Goal: Task Accomplishment & Management: Use online tool/utility

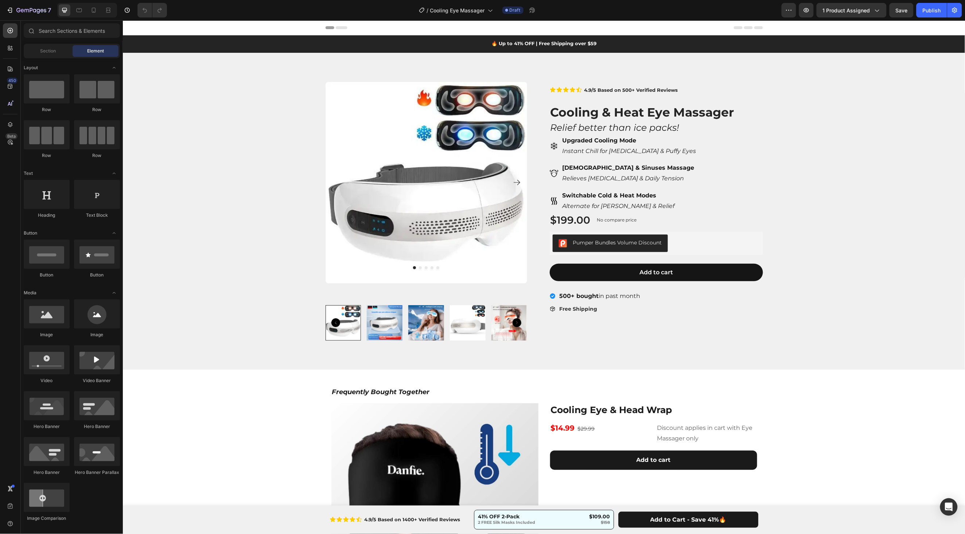
click at [100, 13] on div at bounding box center [87, 10] width 60 height 15
click at [95, 10] on icon at bounding box center [93, 10] width 7 height 7
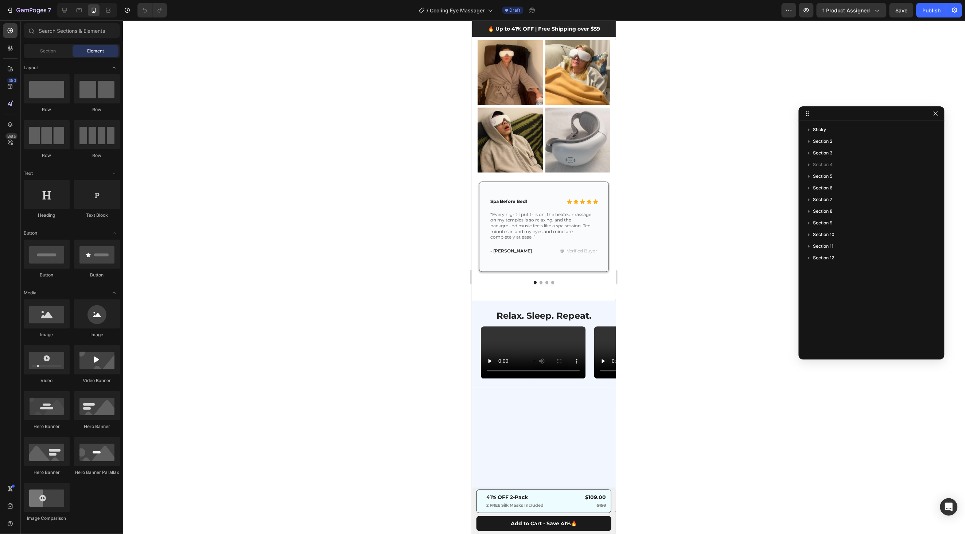
scroll to position [352, 0]
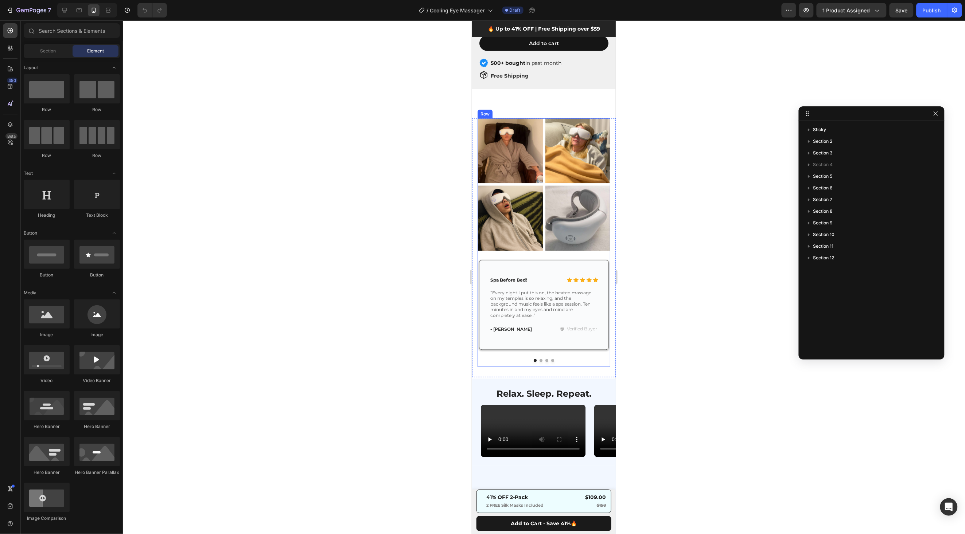
click at [593, 358] on div "Icon Icon Icon Icon Icon Icon List Spa Before Bed! Text Block Row “Every night …" at bounding box center [543, 312] width 133 height 109
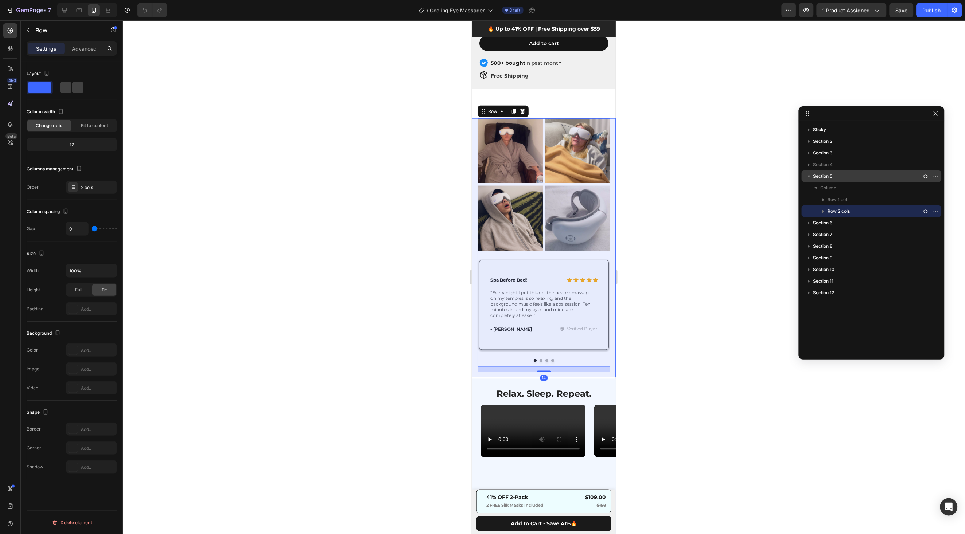
click at [840, 172] on div "Section 5" at bounding box center [871, 177] width 134 height 12
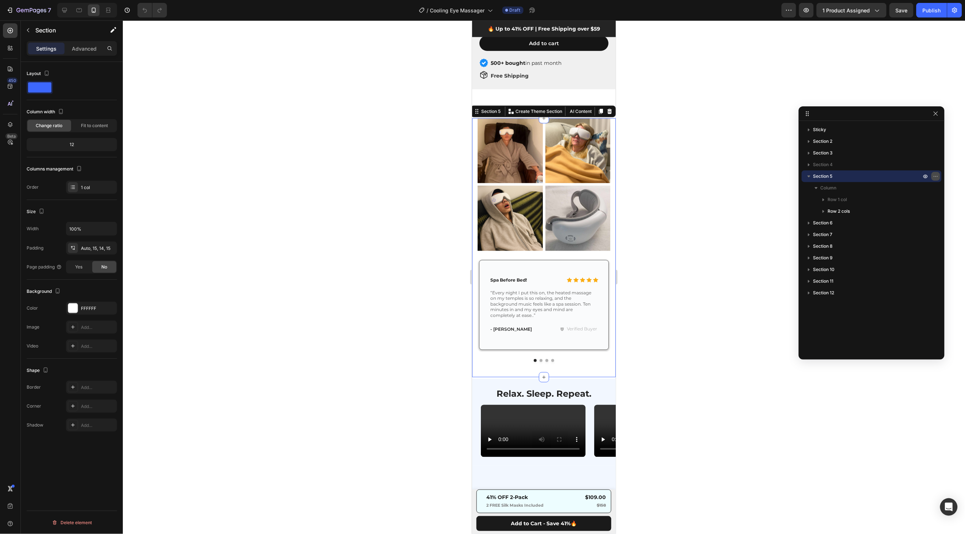
click at [931, 174] on button "button" at bounding box center [935, 176] width 9 height 9
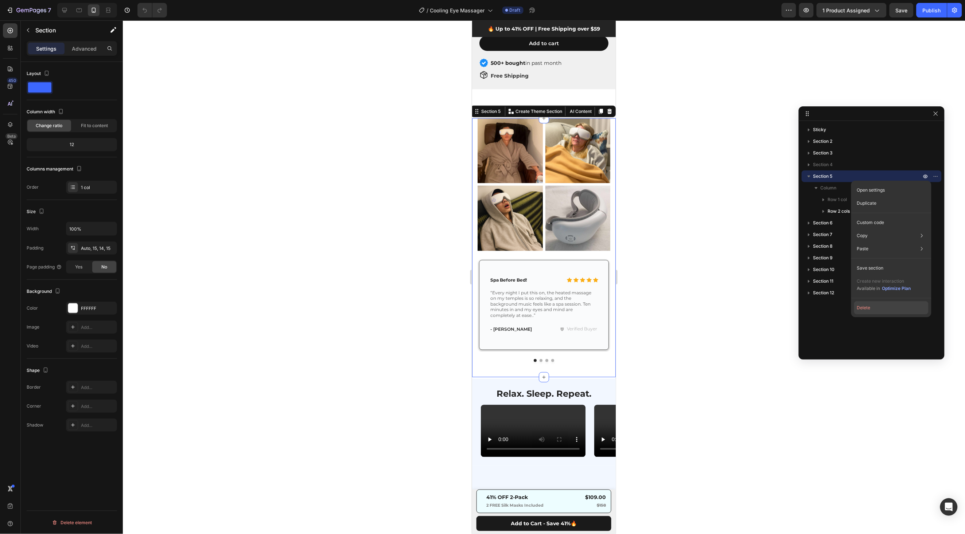
click at [860, 303] on button "Delete" at bounding box center [891, 307] width 74 height 13
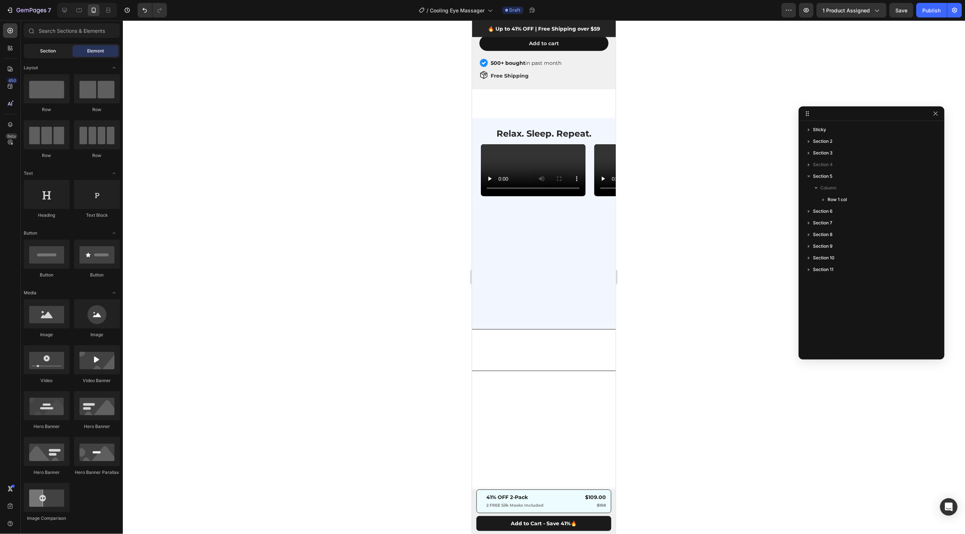
click at [54, 51] on span "Section" at bounding box center [48, 51] width 16 height 7
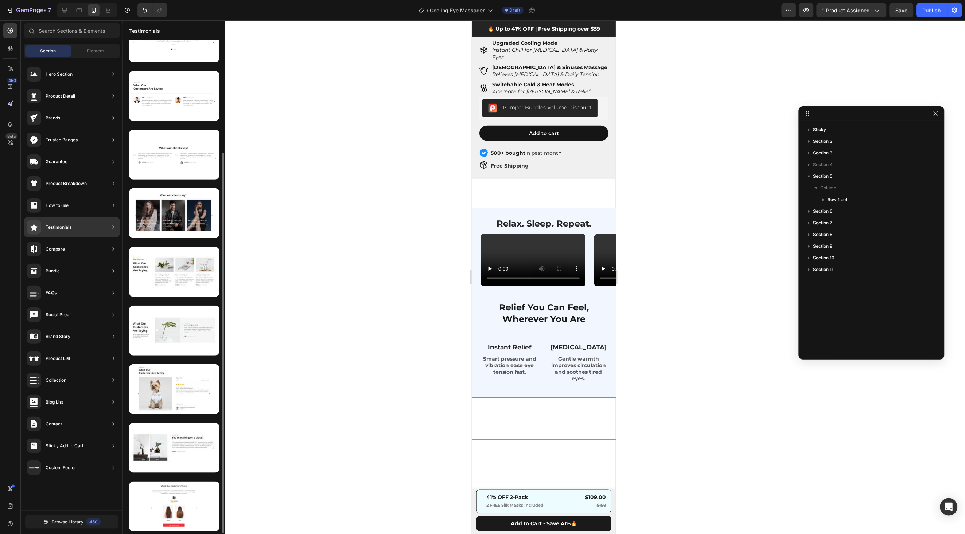
scroll to position [147, 0]
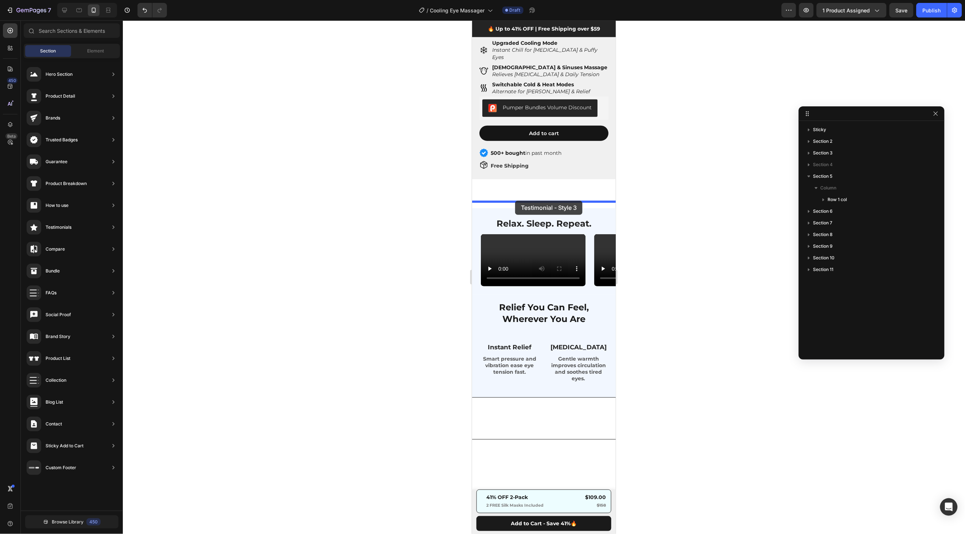
drag, startPoint x: 637, startPoint y: 471, endPoint x: 515, endPoint y: 199, distance: 297.7
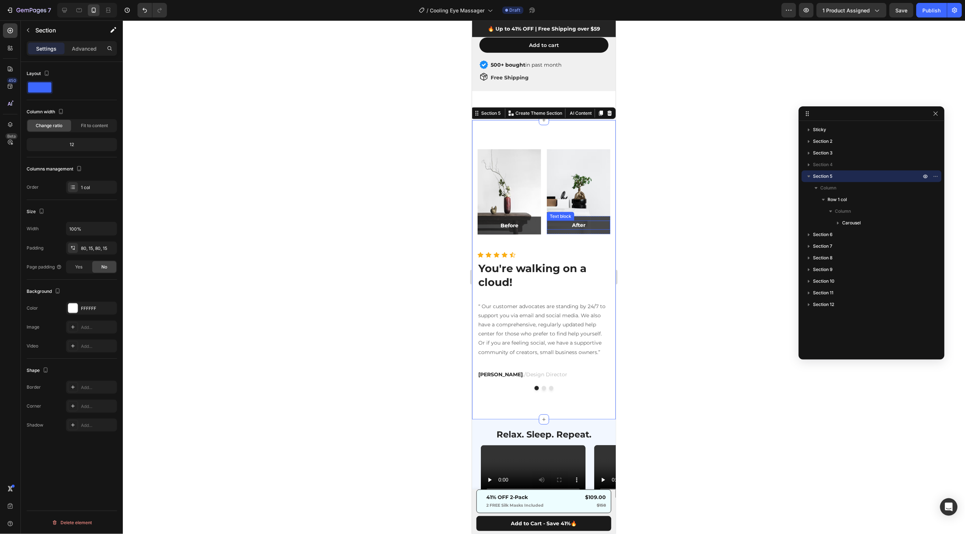
scroll to position [355, 0]
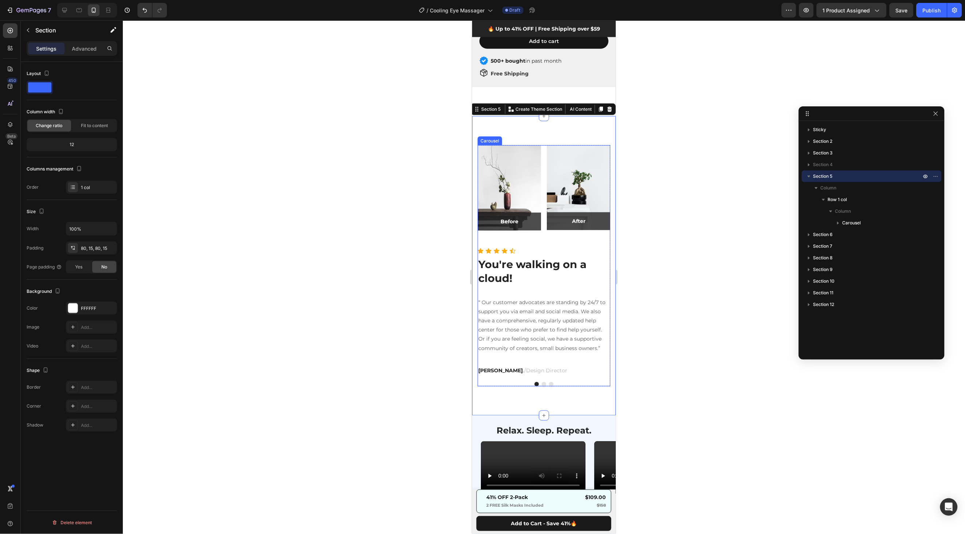
click at [545, 382] on button "Dot" at bounding box center [543, 384] width 4 height 4
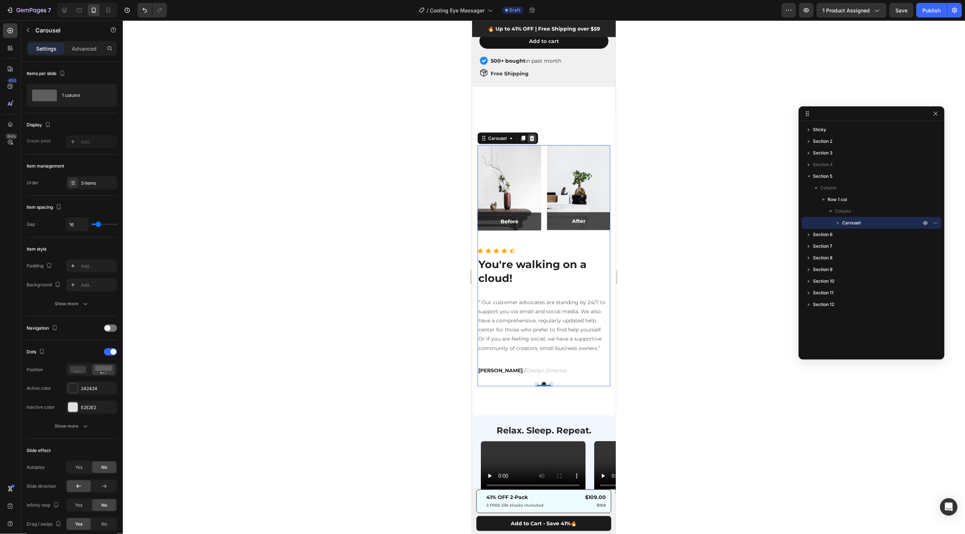
click at [529, 136] on icon at bounding box center [531, 138] width 5 height 5
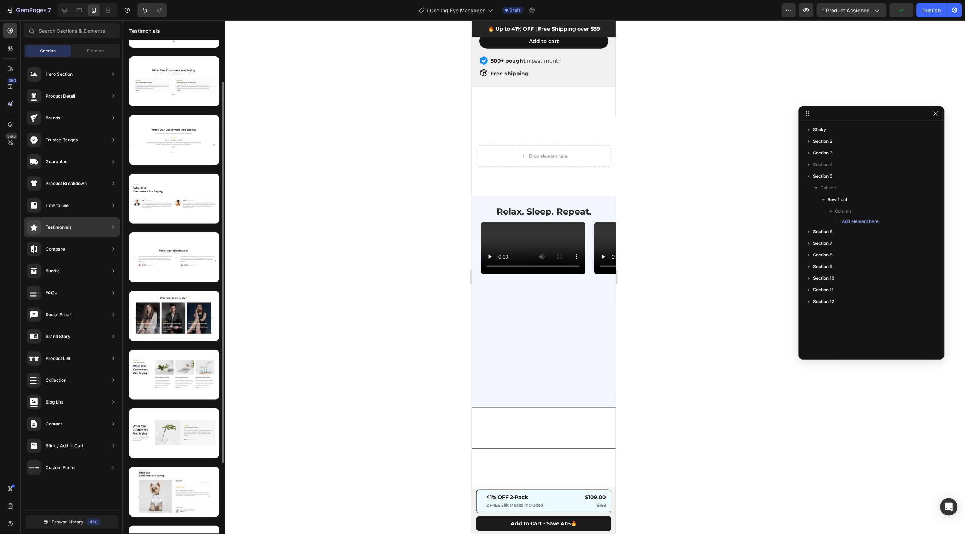
scroll to position [49, 0]
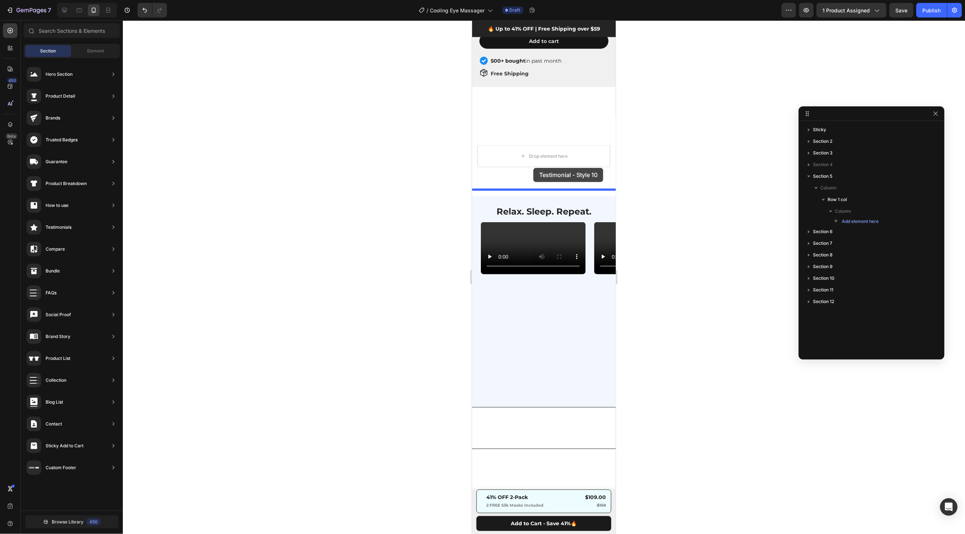
drag, startPoint x: 650, startPoint y: 340, endPoint x: 533, endPoint y: 168, distance: 207.9
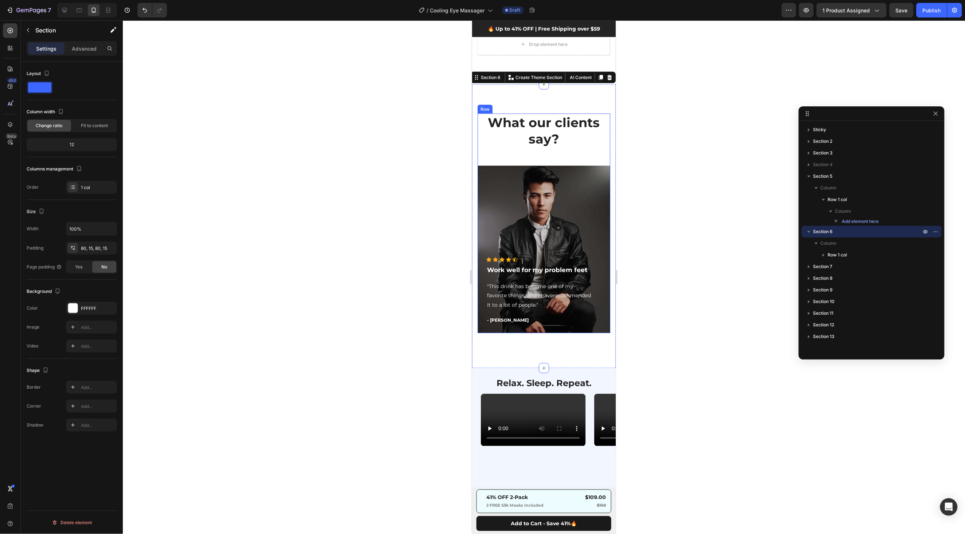
scroll to position [459, 0]
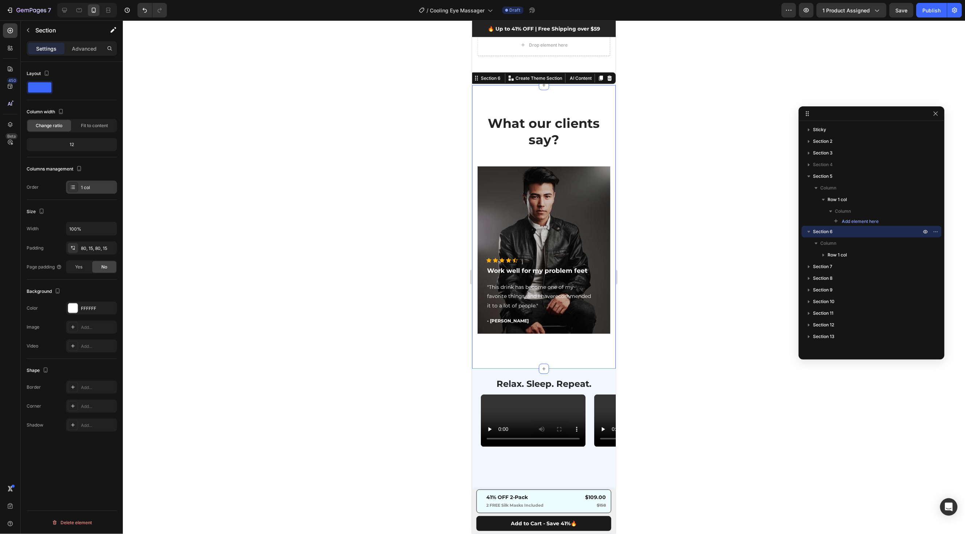
click at [83, 184] on div "1 col" at bounding box center [98, 187] width 34 height 7
click at [143, 213] on div "Column 1" at bounding box center [175, 209] width 90 height 13
click at [849, 246] on p "Column" at bounding box center [872, 243] width 102 height 7
click at [938, 232] on icon "button" at bounding box center [936, 232] width 6 height 6
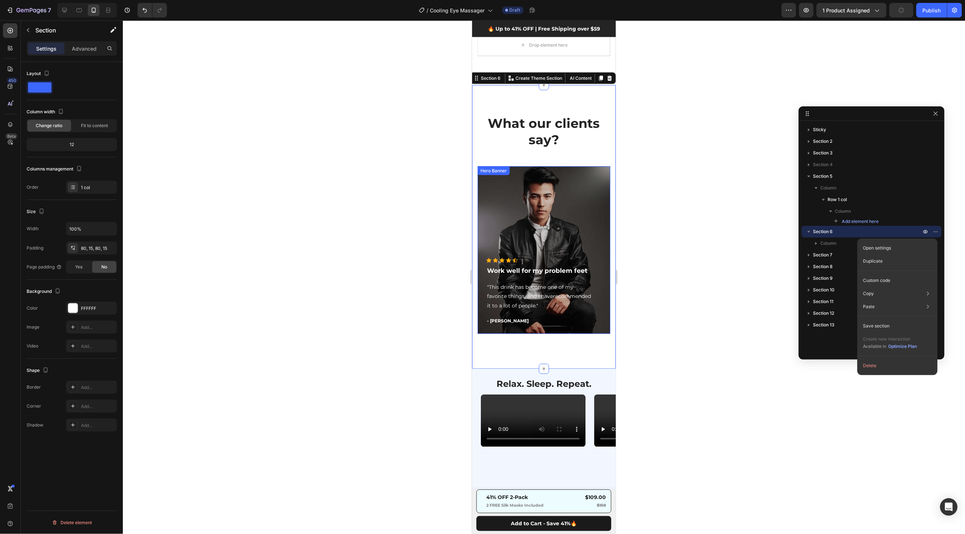
click at [569, 231] on div "Overlay" at bounding box center [543, 250] width 133 height 168
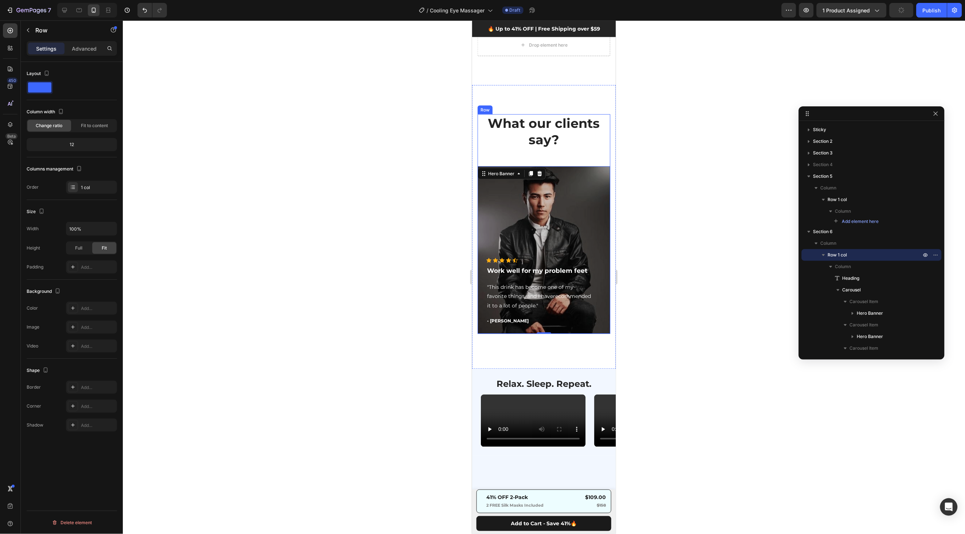
click at [577, 155] on div "What our clients say? Heading Icon Icon Icon Icon Icon Icon List Hoz Work well …" at bounding box center [543, 224] width 133 height 220
click at [82, 188] on div "1 col" at bounding box center [98, 187] width 34 height 7
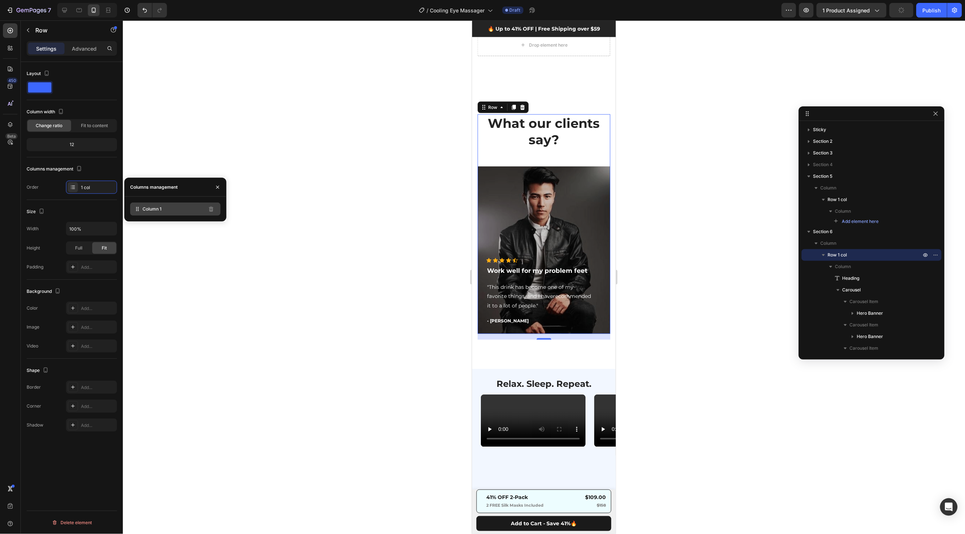
click at [179, 210] on div "Column 1" at bounding box center [175, 209] width 90 height 13
click at [141, 210] on div "Column 1" at bounding box center [175, 209] width 90 height 13
click at [151, 153] on div at bounding box center [544, 277] width 842 height 514
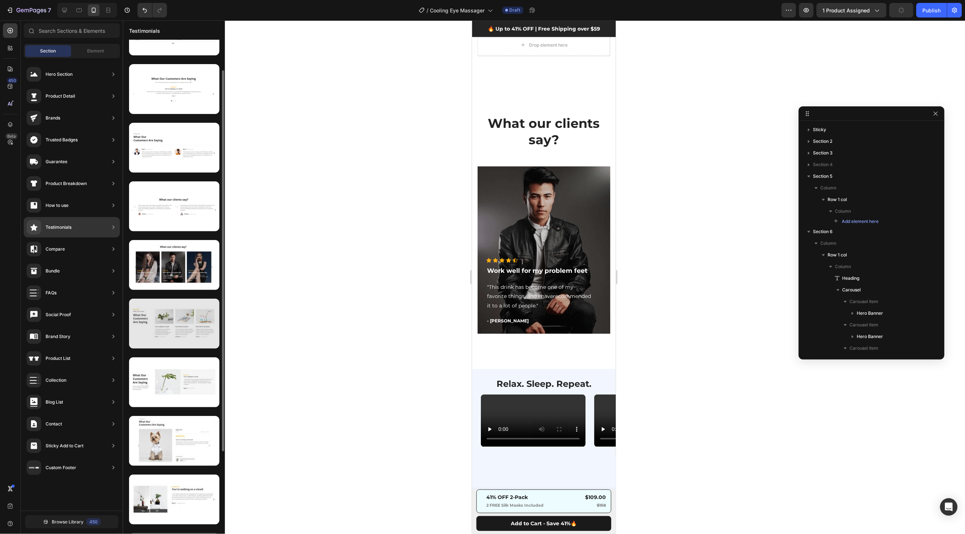
scroll to position [100, 0]
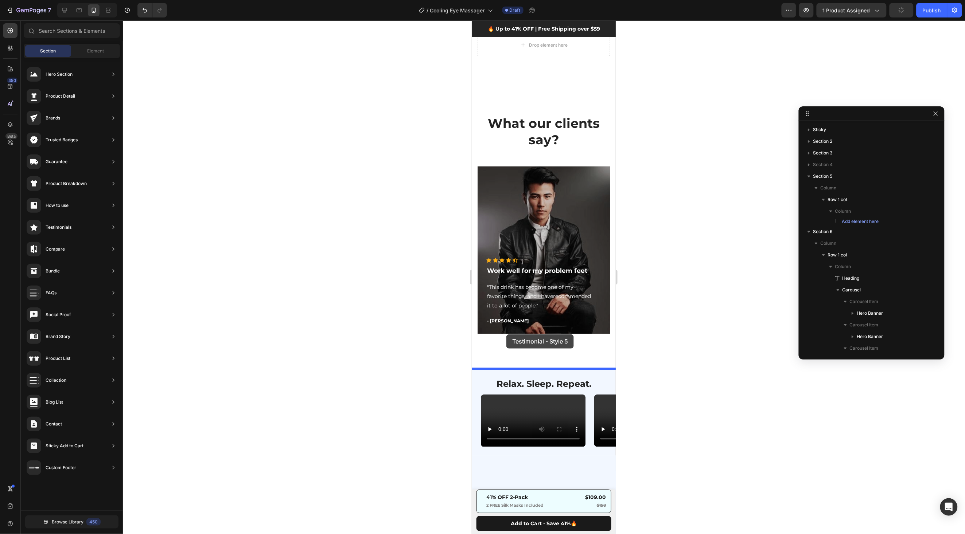
drag, startPoint x: 643, startPoint y: 333, endPoint x: 506, endPoint y: 333, distance: 137.1
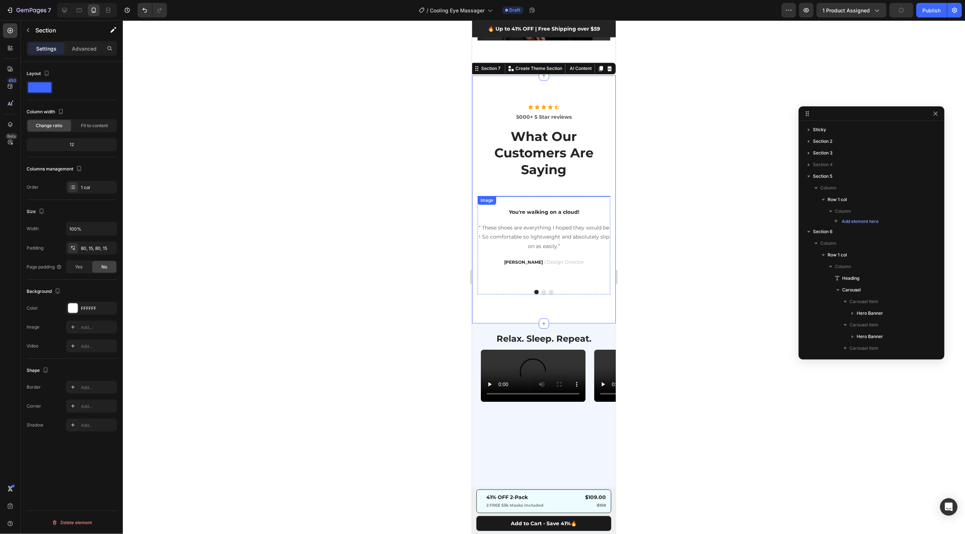
scroll to position [753, 0]
click at [542, 294] on button "Dot" at bounding box center [543, 292] width 4 height 4
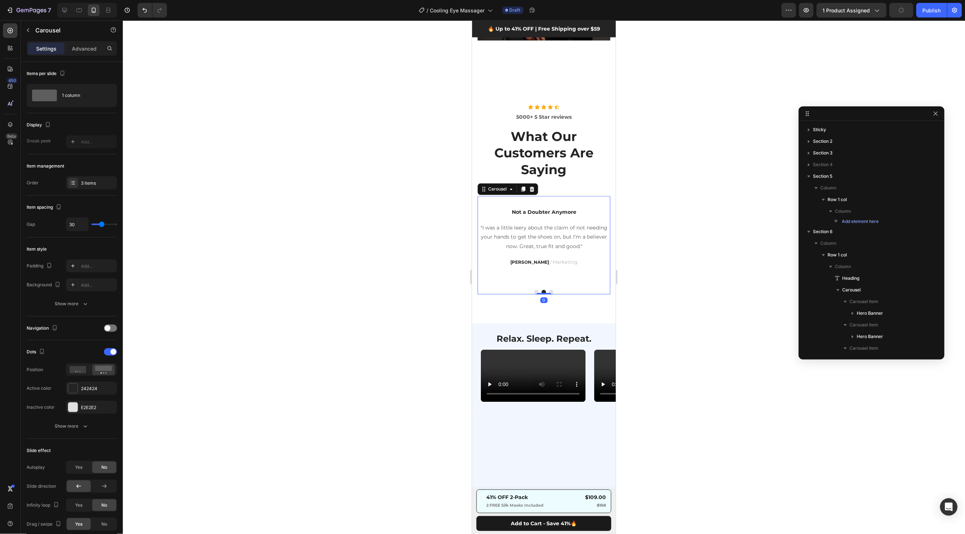
click at [550, 294] on button "Dot" at bounding box center [551, 292] width 4 height 4
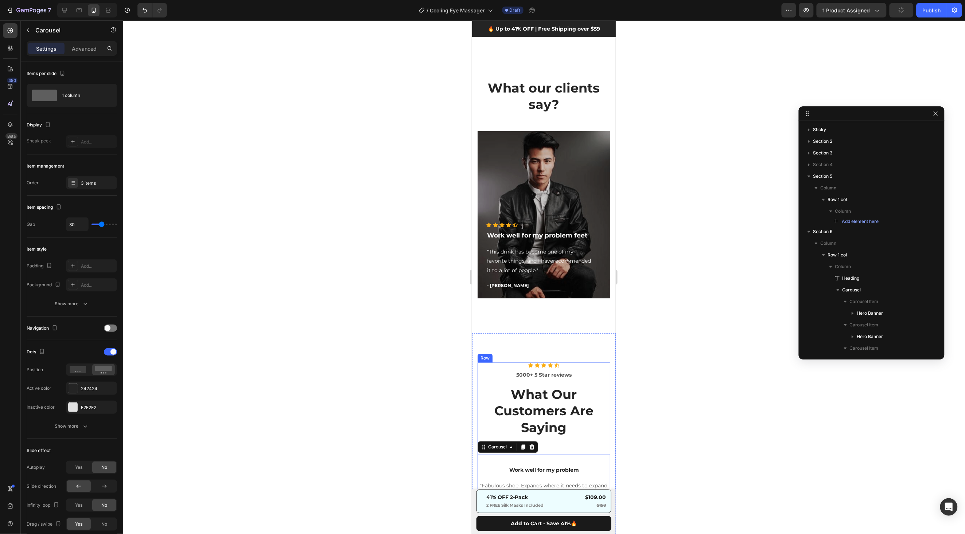
scroll to position [496, 0]
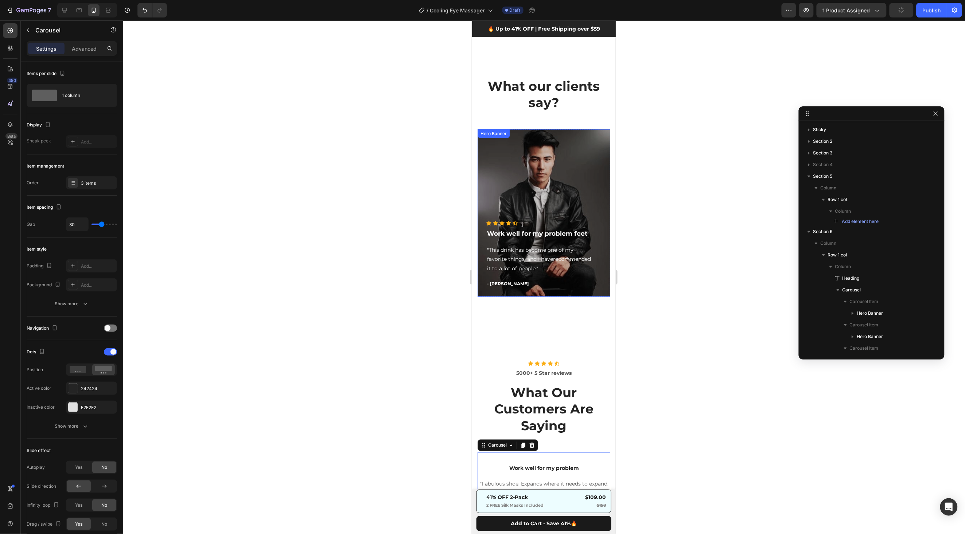
click at [560, 165] on div "Overlay" at bounding box center [543, 213] width 133 height 168
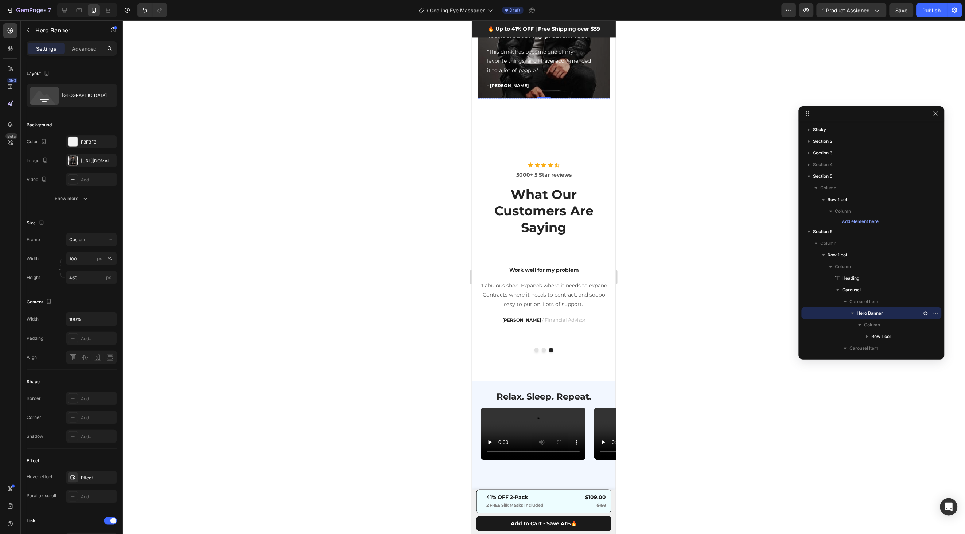
scroll to position [690, 0]
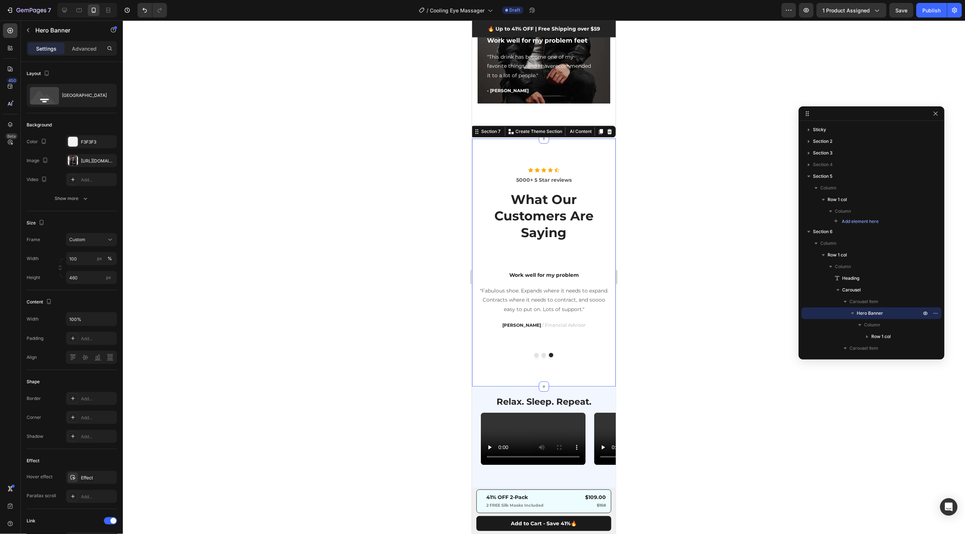
click at [581, 156] on div "Icon Icon Icon Icon Icon Icon List Hoz 5000+ 5 Star reviews Text block What Our…" at bounding box center [544, 262] width 144 height 249
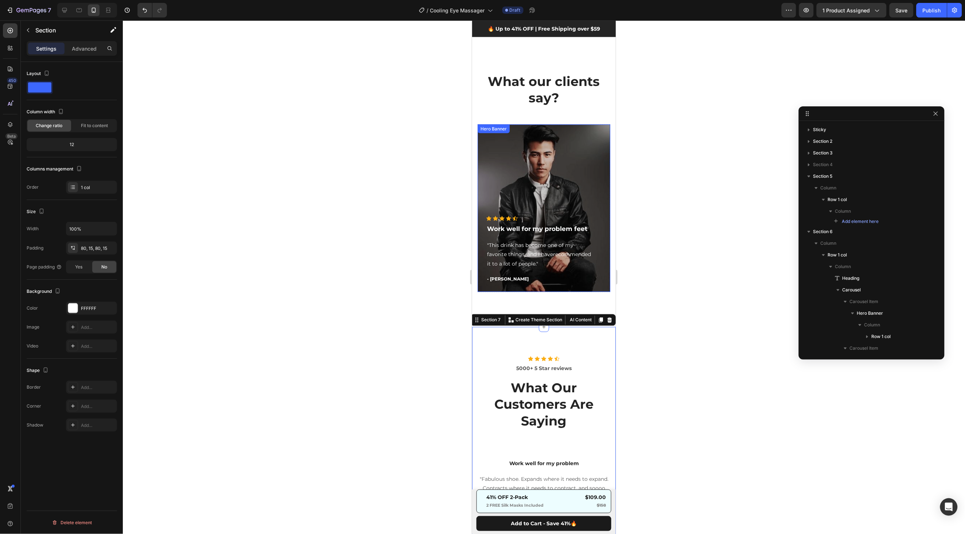
scroll to position [502, 0]
click at [577, 181] on div "Overlay" at bounding box center [543, 208] width 133 height 168
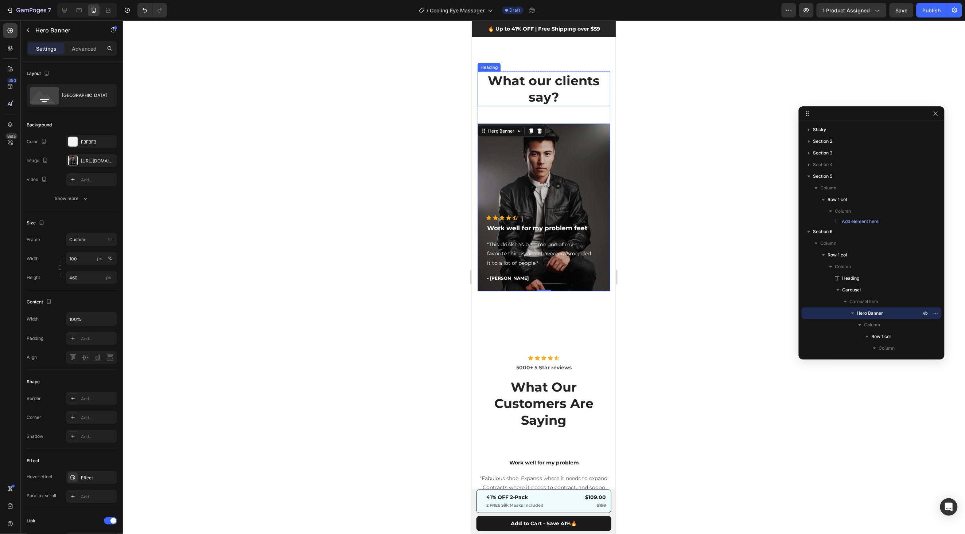
click at [575, 102] on p "What our clients say?" at bounding box center [543, 88] width 131 height 33
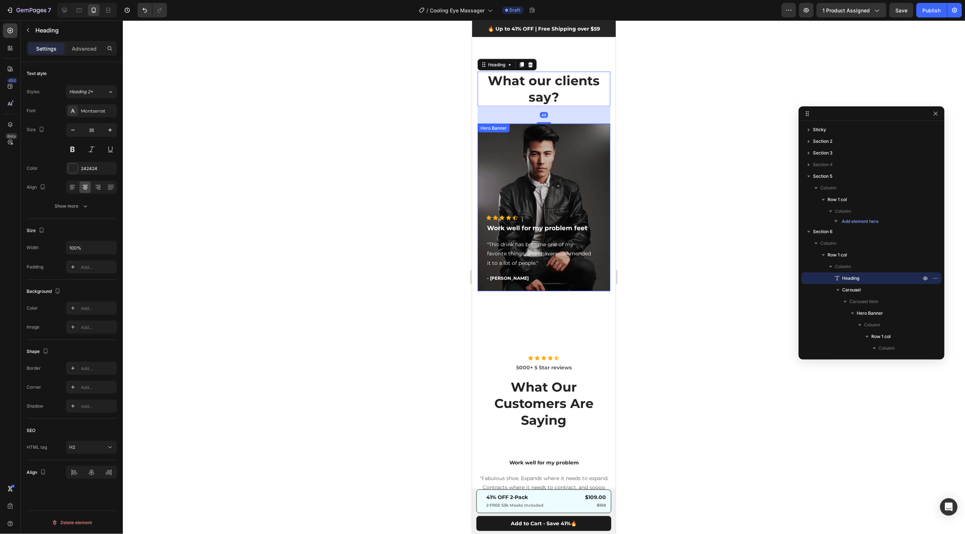
click at [575, 184] on div "Overlay" at bounding box center [543, 208] width 133 height 168
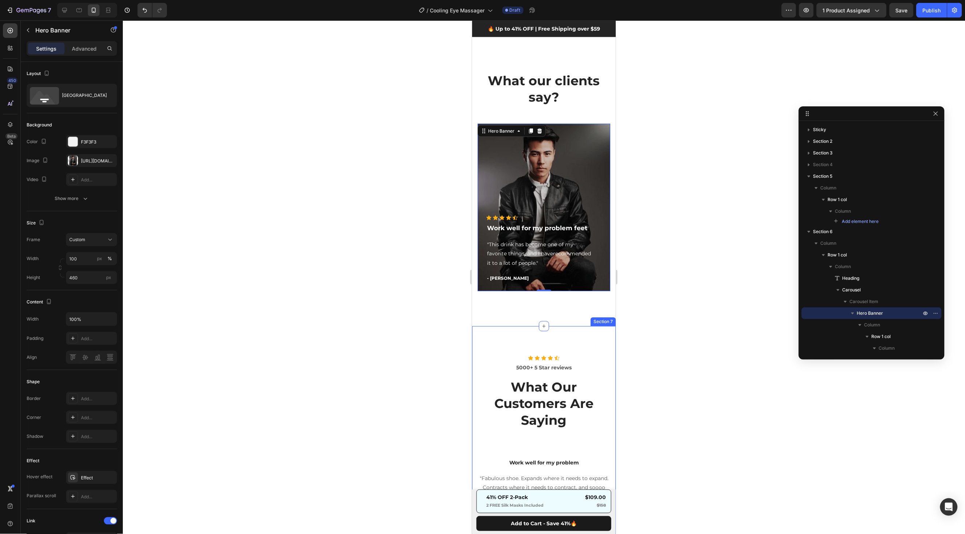
click at [584, 340] on div "Icon Icon Icon Icon Icon Icon List Hoz 5000+ 5 Star reviews Text block What Our…" at bounding box center [544, 450] width 144 height 249
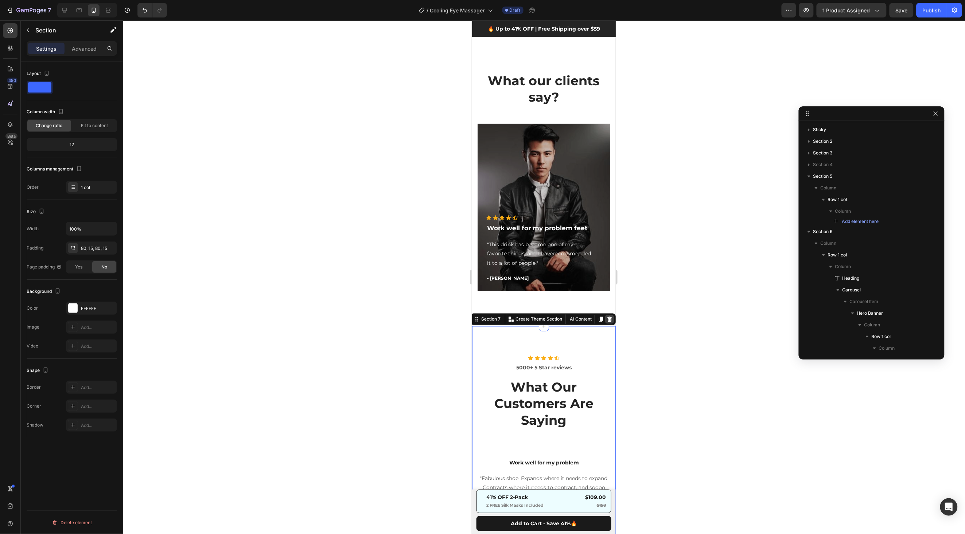
click at [609, 317] on icon at bounding box center [609, 319] width 5 height 5
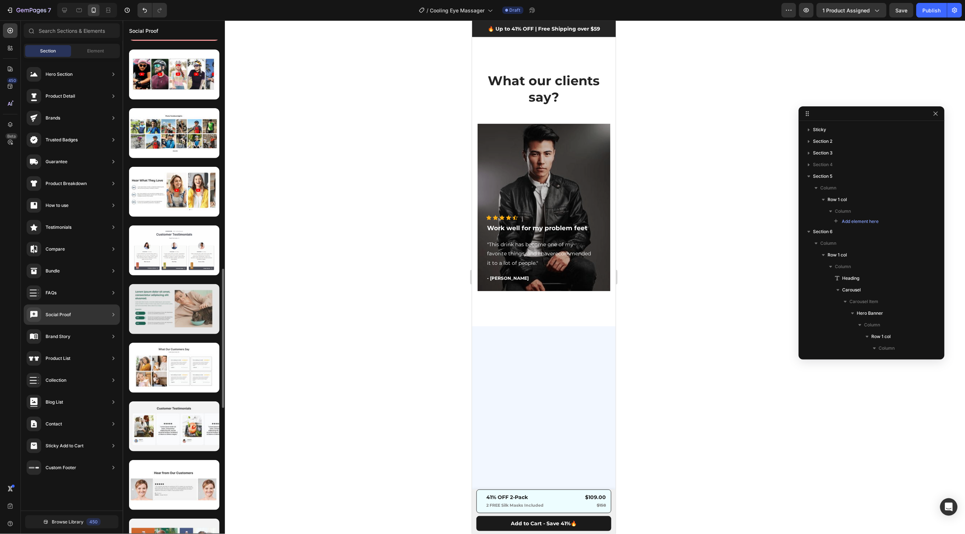
scroll to position [832, 0]
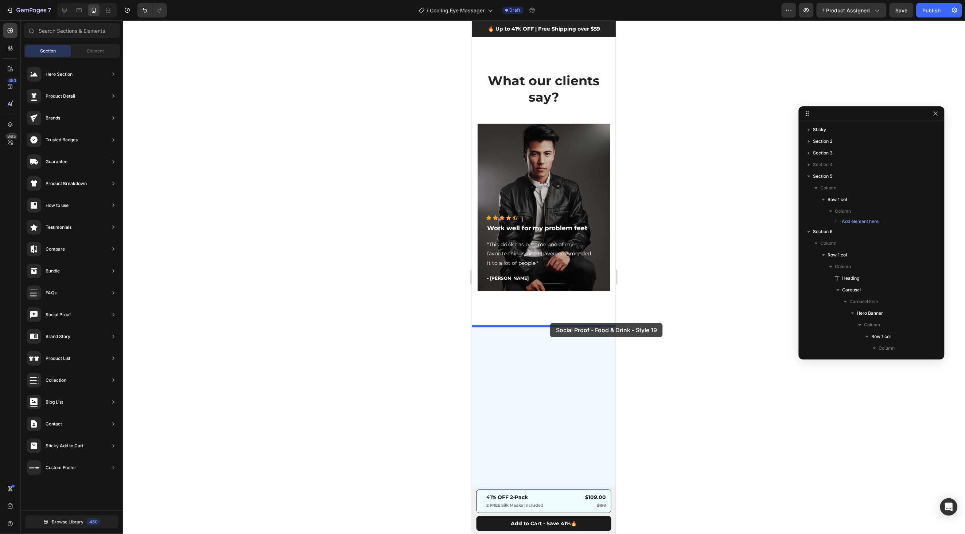
drag, startPoint x: 644, startPoint y: 257, endPoint x: 550, endPoint y: 323, distance: 115.3
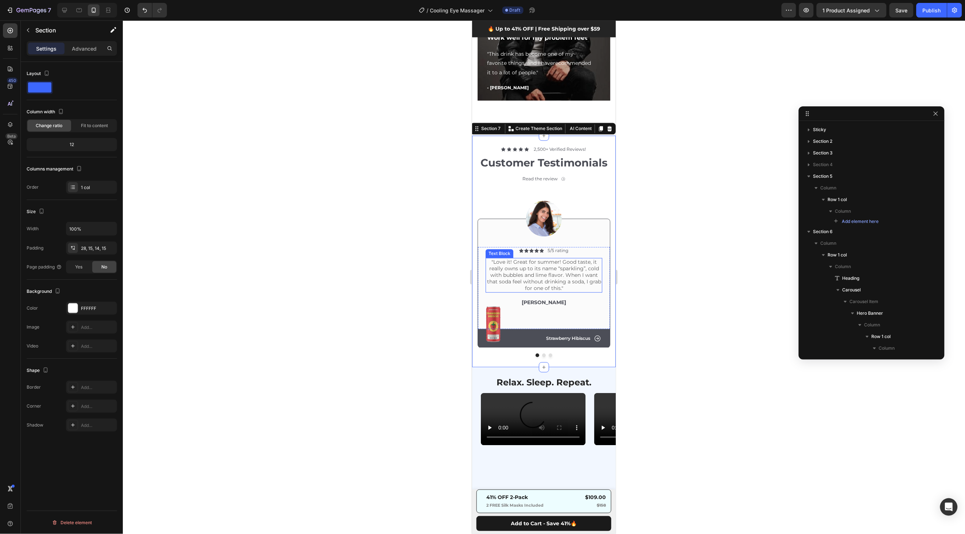
scroll to position [704, 0]
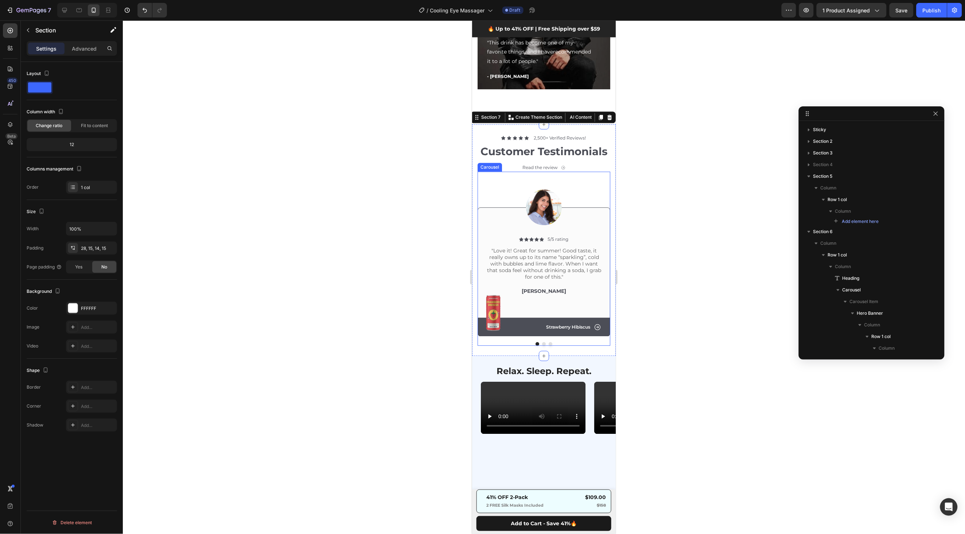
click at [543, 345] on button "Dot" at bounding box center [544, 344] width 4 height 4
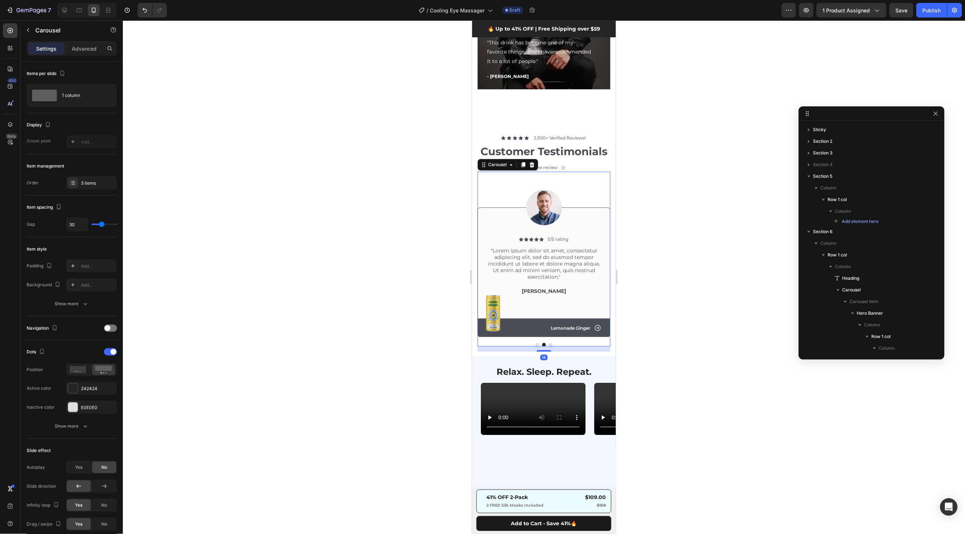
click at [548, 344] on button "Dot" at bounding box center [550, 345] width 4 height 4
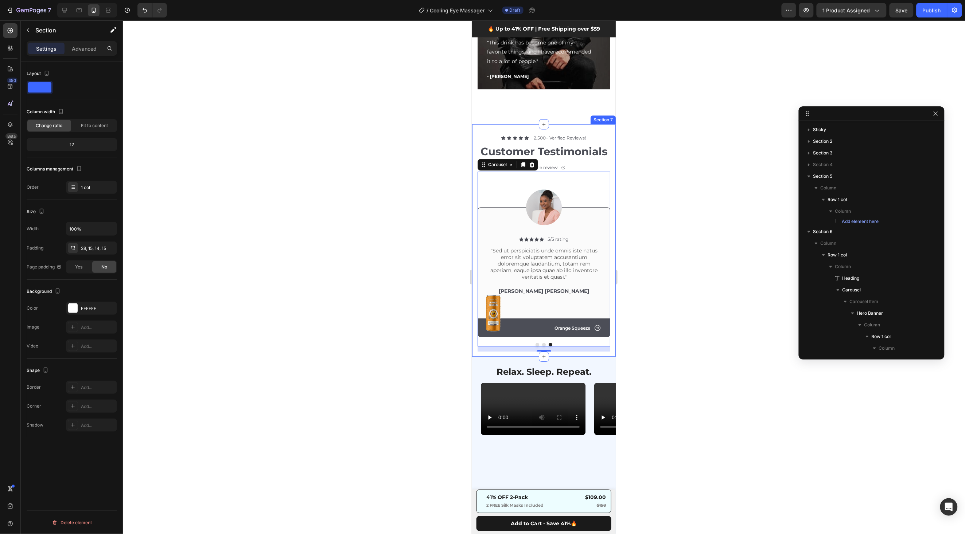
click at [592, 133] on div "Icon Icon Icon Icon Icon Icon List 2,500+ Verified Reviews! Text Block Row Cust…" at bounding box center [544, 240] width 144 height 233
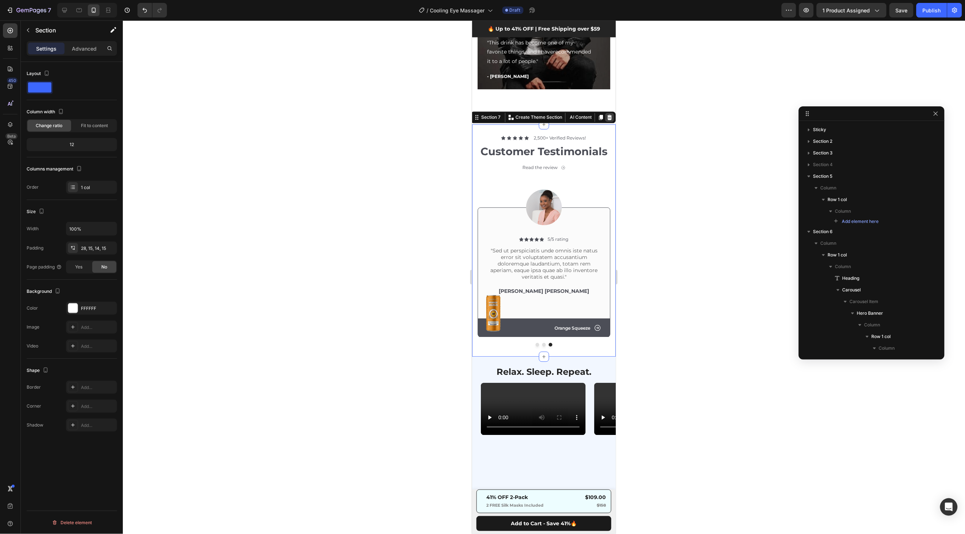
click at [607, 114] on icon at bounding box center [609, 117] width 6 height 6
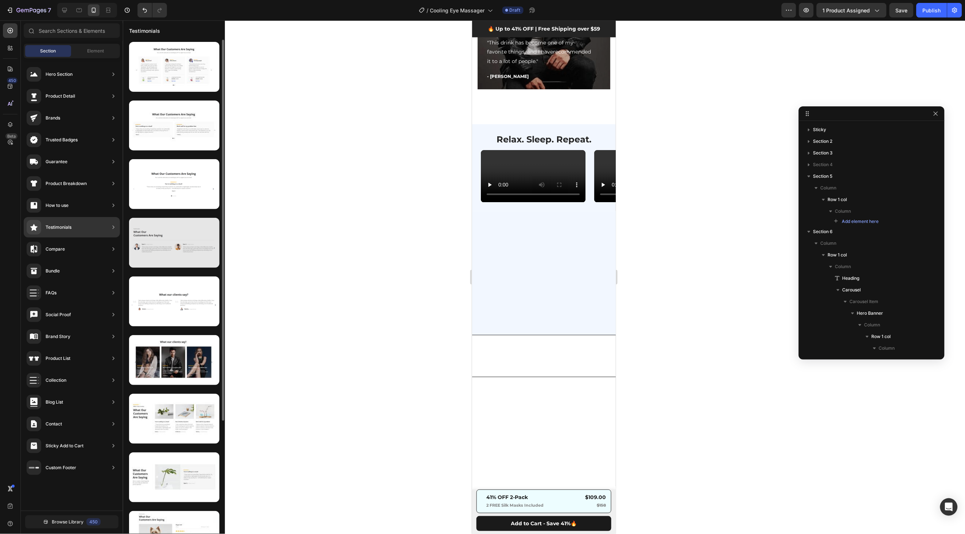
scroll to position [147, 0]
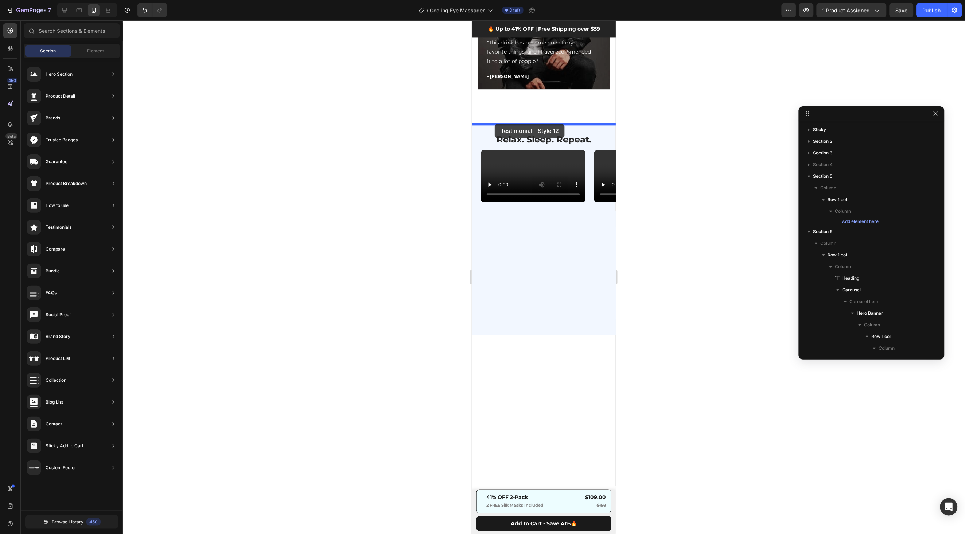
drag, startPoint x: 620, startPoint y: 423, endPoint x: 494, endPoint y: 124, distance: 324.5
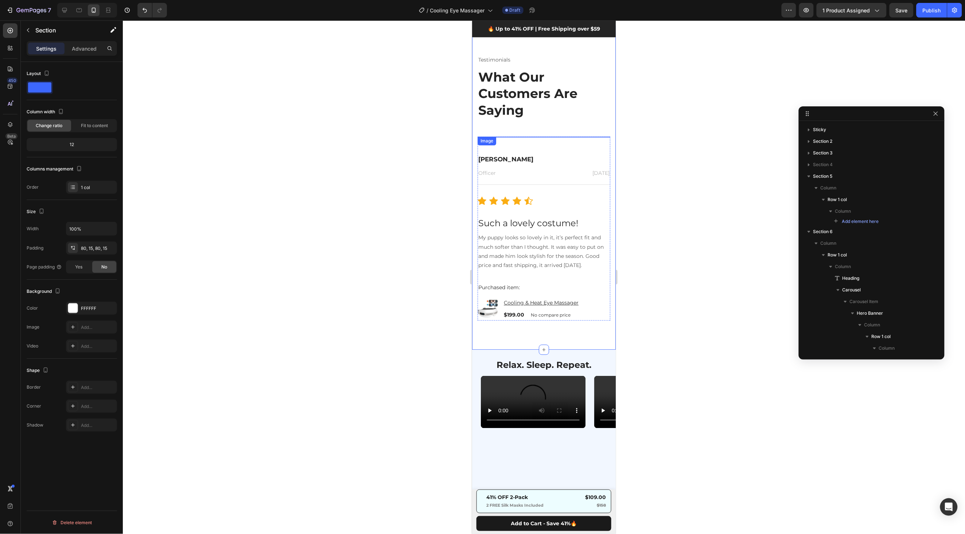
scroll to position [797, 0]
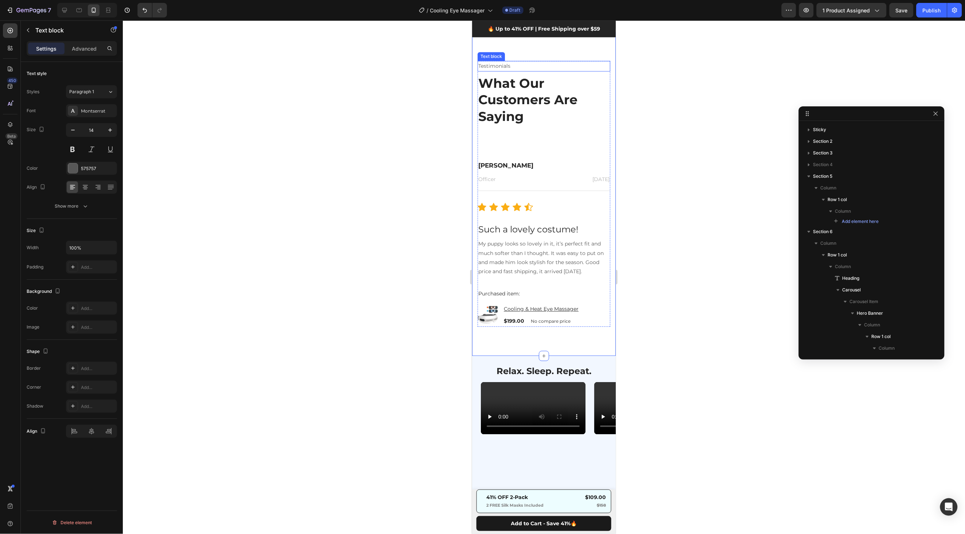
click at [578, 65] on p "Testimonials" at bounding box center [543, 65] width 131 height 9
click at [846, 233] on p "Section 6" at bounding box center [867, 231] width 109 height 7
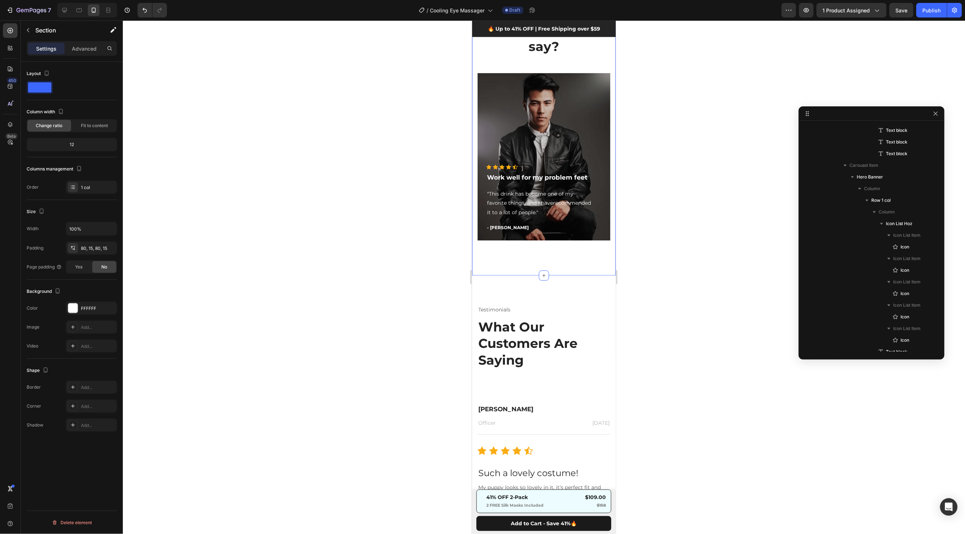
scroll to position [553, 0]
click at [574, 299] on div "Testimonials Text block What Our Customers Are Saying Heading Image [PERSON_NAM…" at bounding box center [544, 437] width 144 height 325
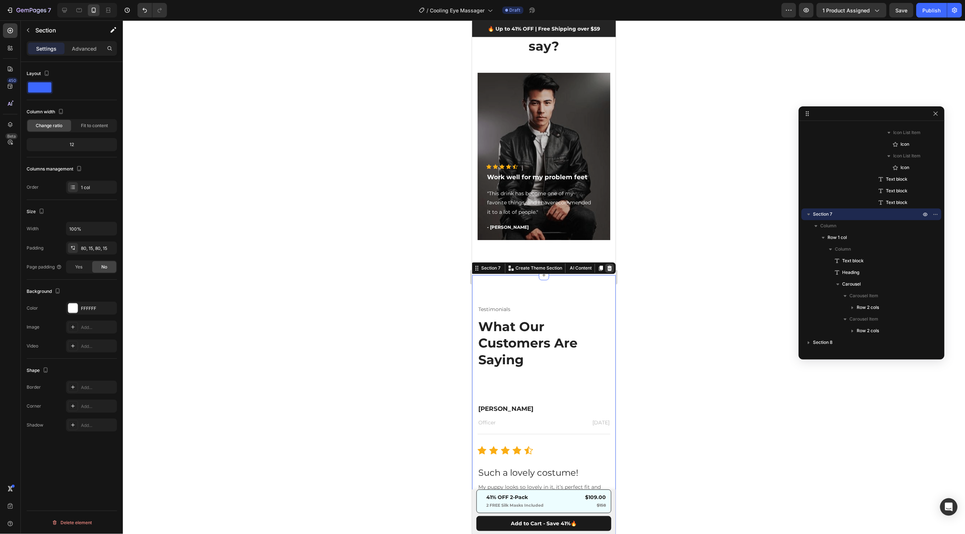
click at [609, 269] on icon at bounding box center [609, 268] width 5 height 5
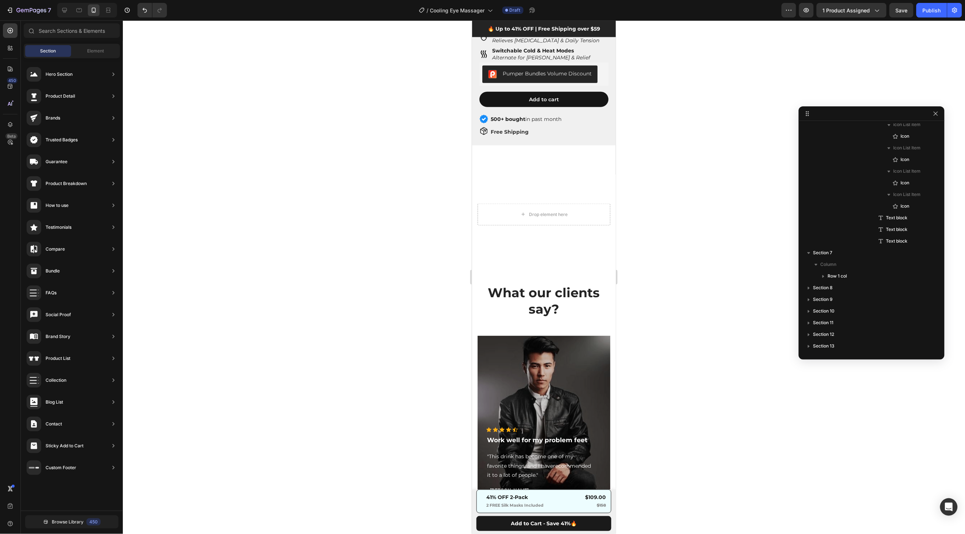
scroll to position [297, 0]
click at [572, 176] on div "Drop element here Row Section 5" at bounding box center [544, 214] width 144 height 80
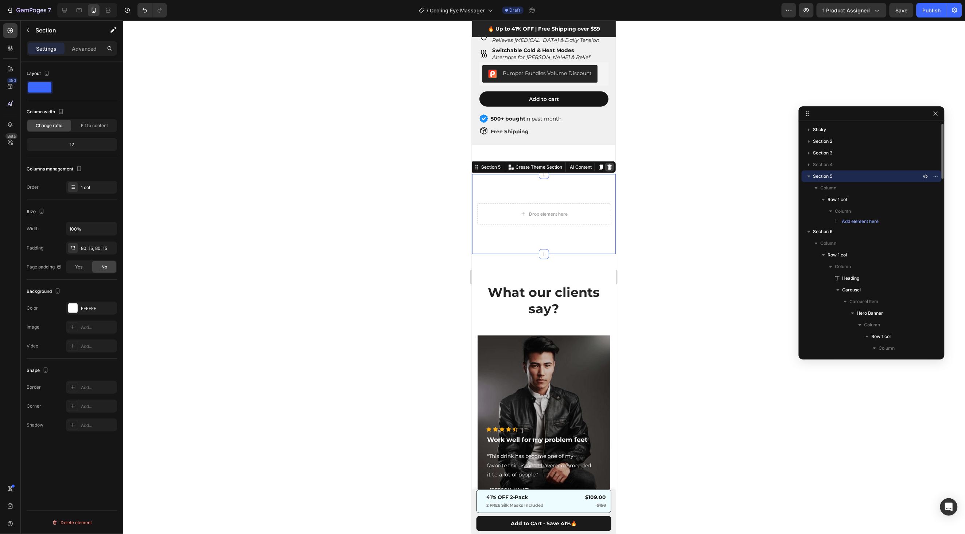
click at [607, 164] on icon at bounding box center [609, 167] width 6 height 6
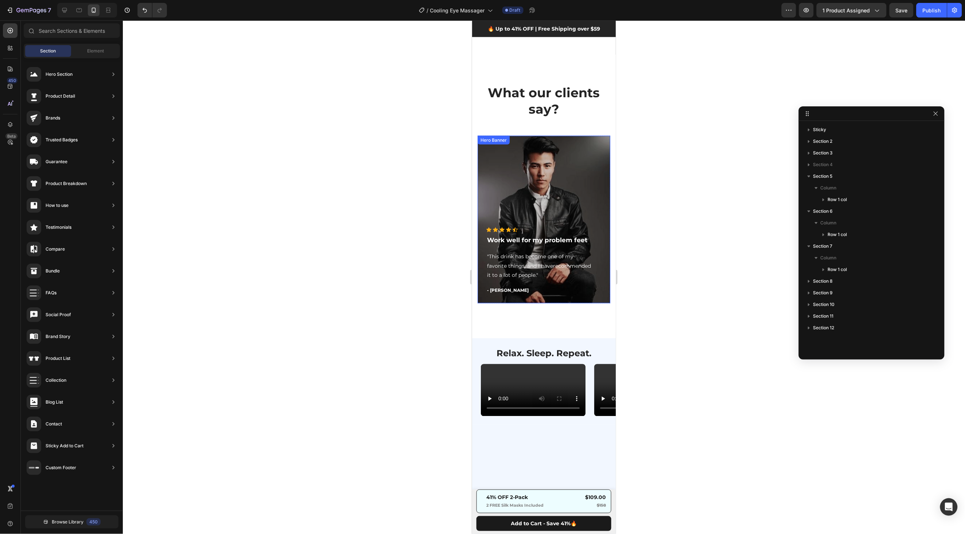
scroll to position [465, 0]
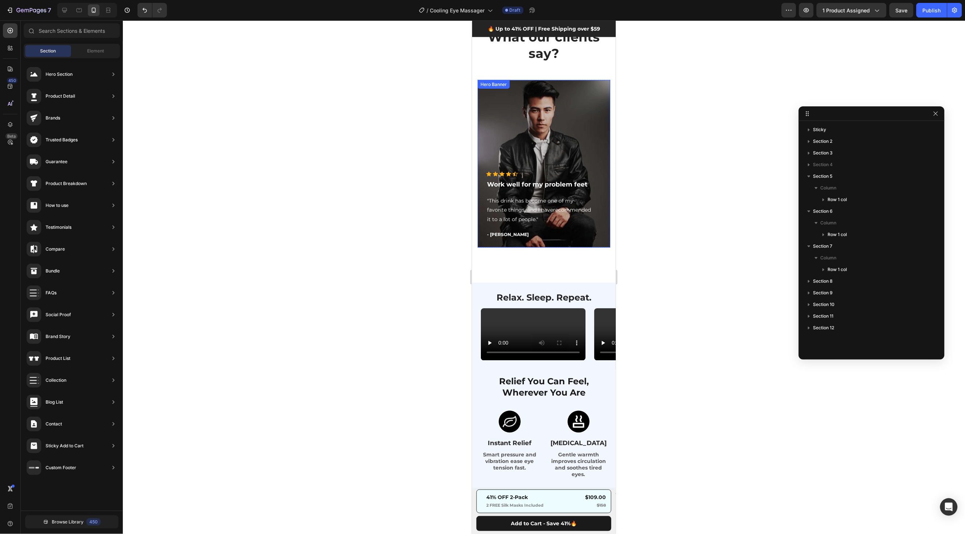
click at [590, 167] on div "Overlay" at bounding box center [543, 164] width 133 height 168
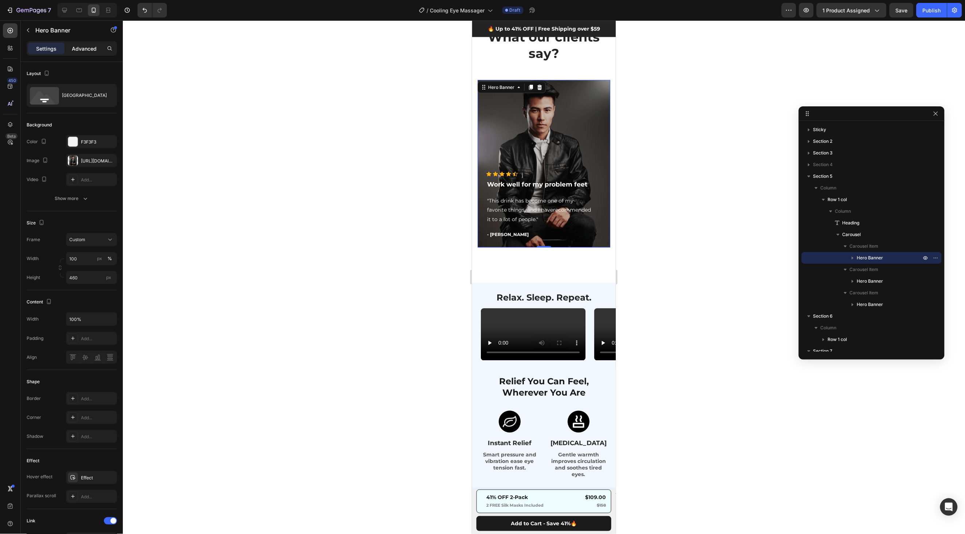
click at [81, 52] on p "Advanced" at bounding box center [84, 49] width 25 height 8
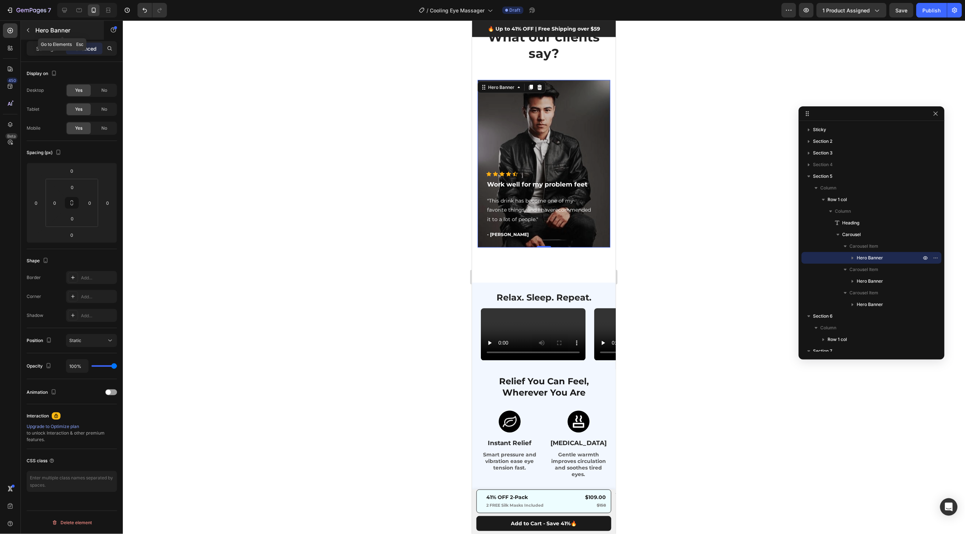
click at [27, 35] on button "button" at bounding box center [28, 30] width 12 height 12
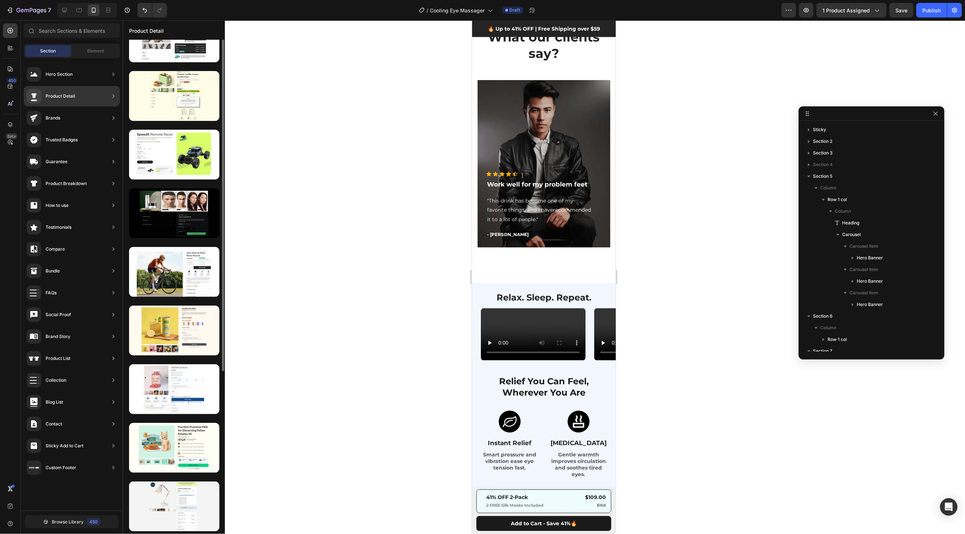
scroll to position [0, 0]
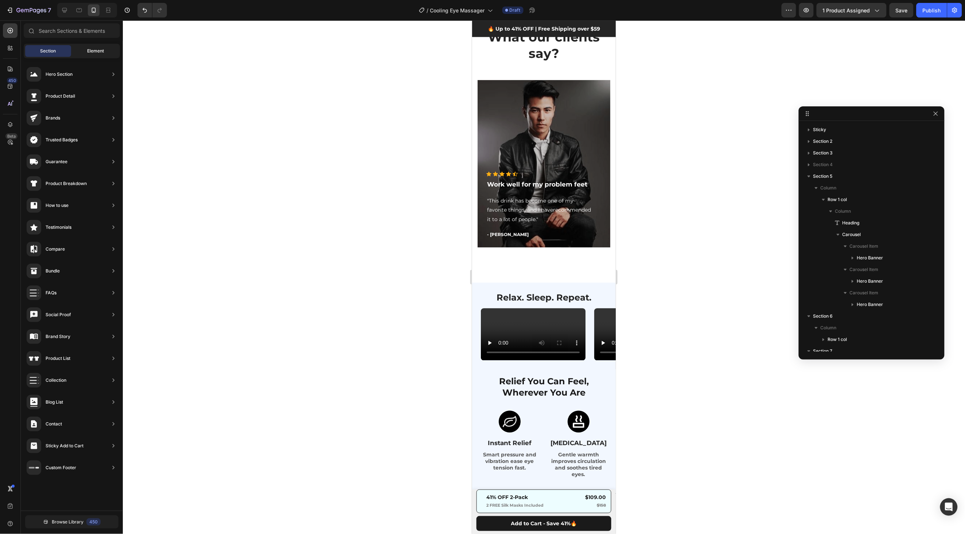
click at [92, 52] on span "Element" at bounding box center [95, 51] width 17 height 7
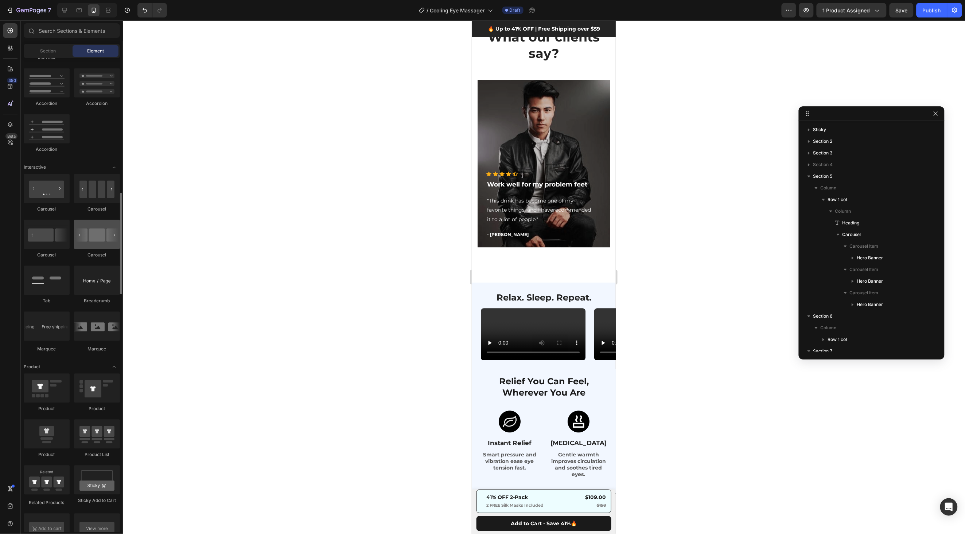
scroll to position [631, 0]
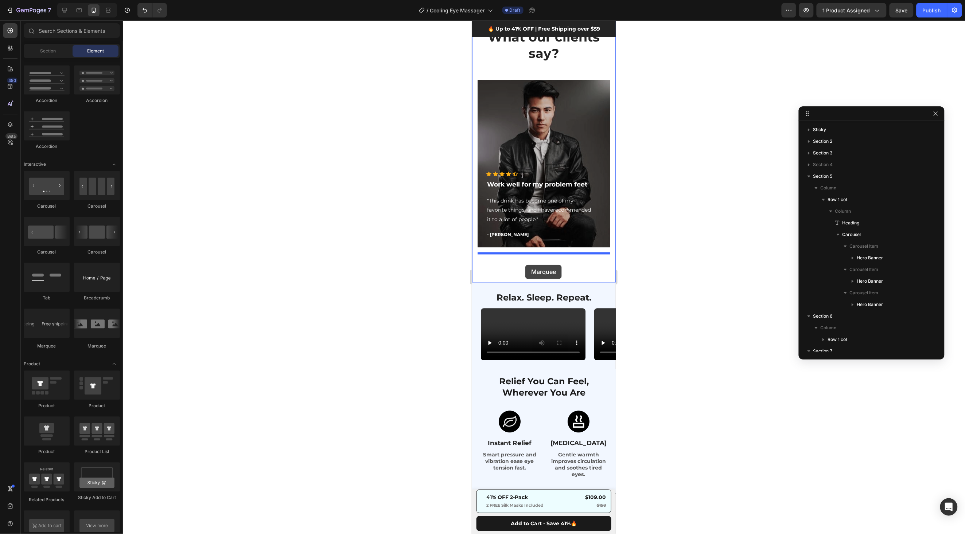
drag, startPoint x: 564, startPoint y: 349, endPoint x: 525, endPoint y: 264, distance: 93.6
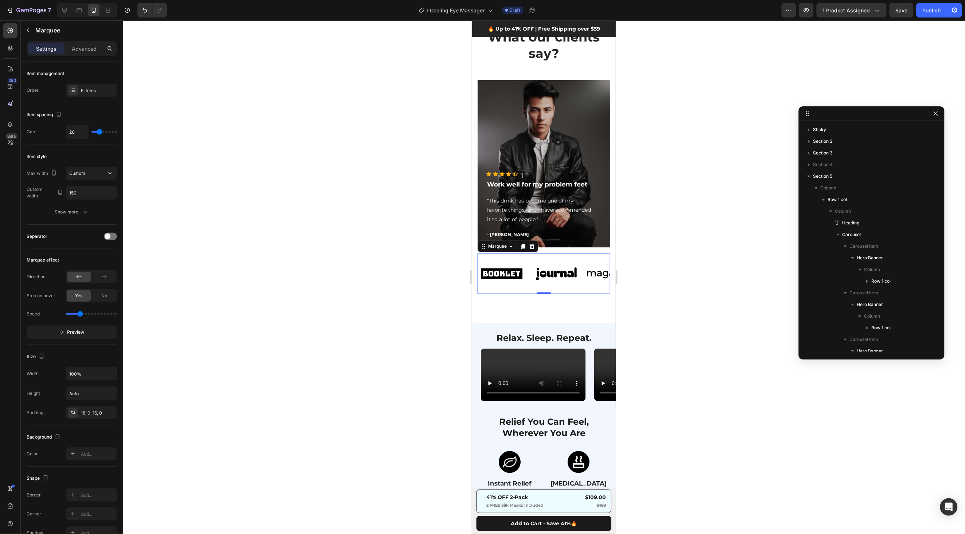
scroll to position [168, 0]
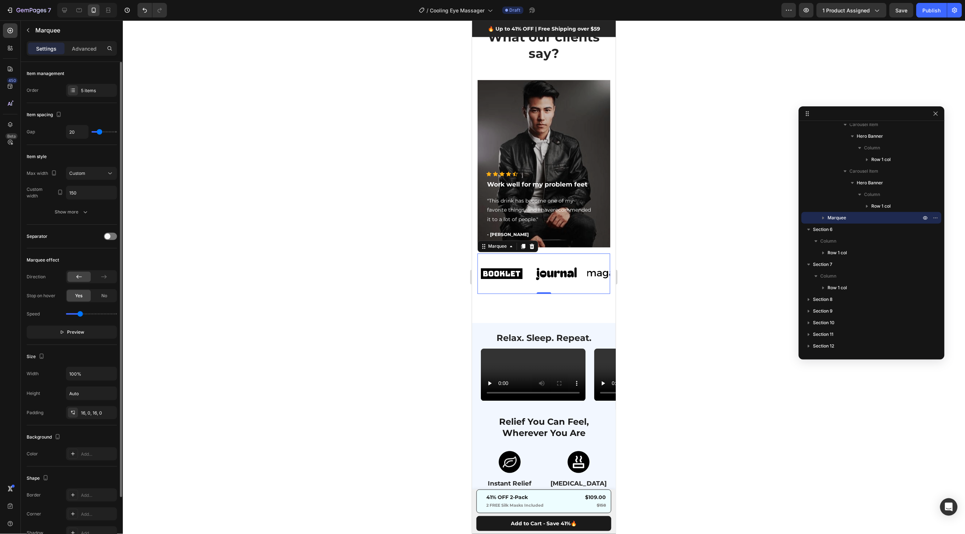
click at [75, 145] on div "Item management Order 5 items" at bounding box center [72, 185] width 90 height 80
click at [75, 92] on icon at bounding box center [73, 90] width 6 height 6
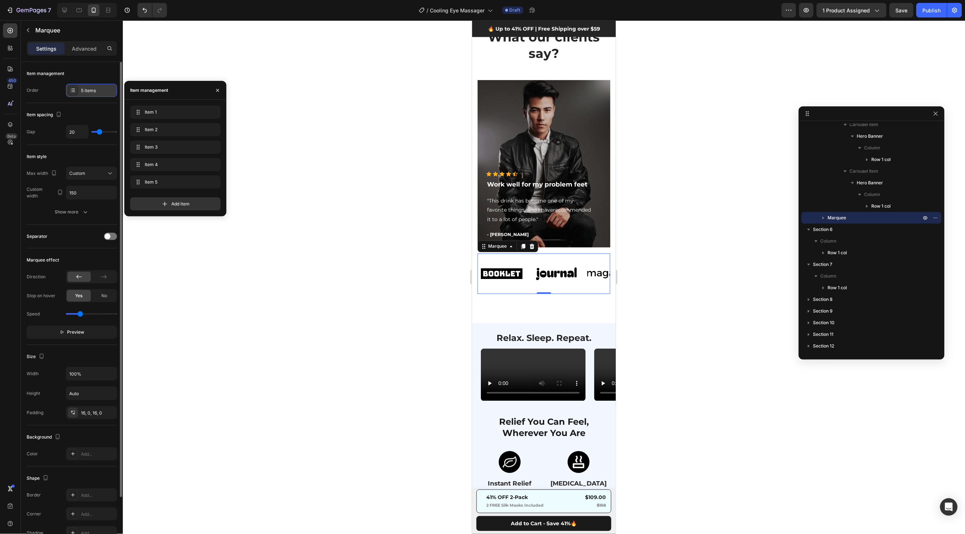
click at [75, 92] on icon at bounding box center [73, 90] width 6 height 6
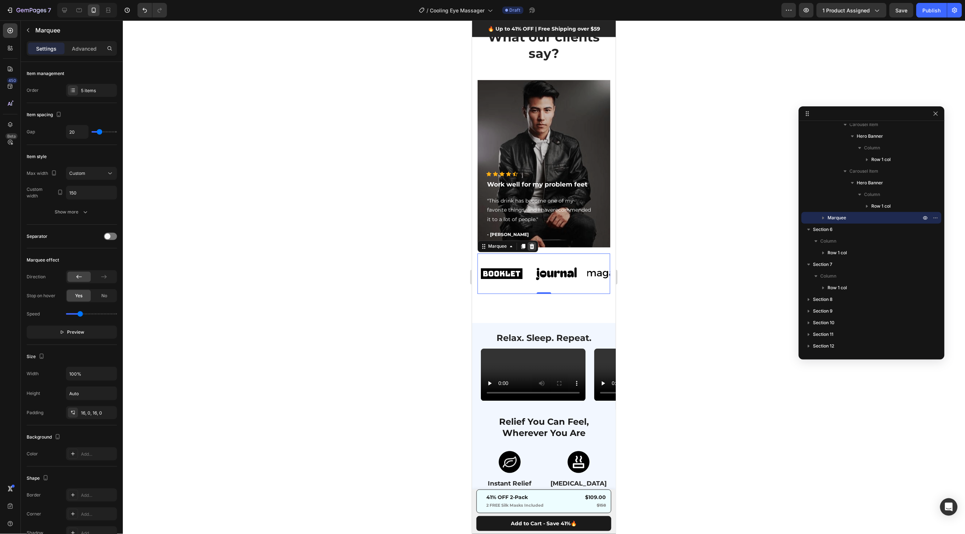
click at [533, 249] on div at bounding box center [531, 246] width 9 height 9
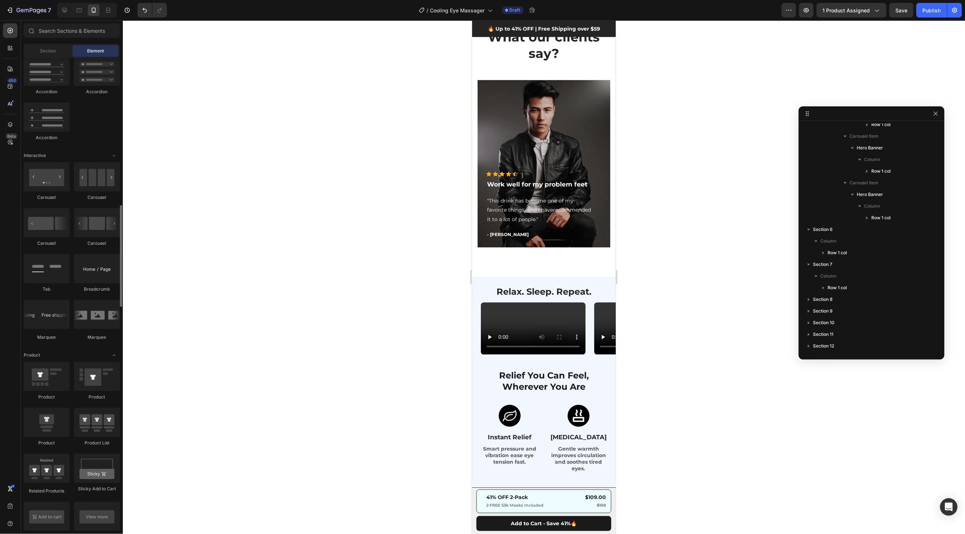
scroll to position [639, 0]
drag, startPoint x: 566, startPoint y: 245, endPoint x: 492, endPoint y: 269, distance: 78.3
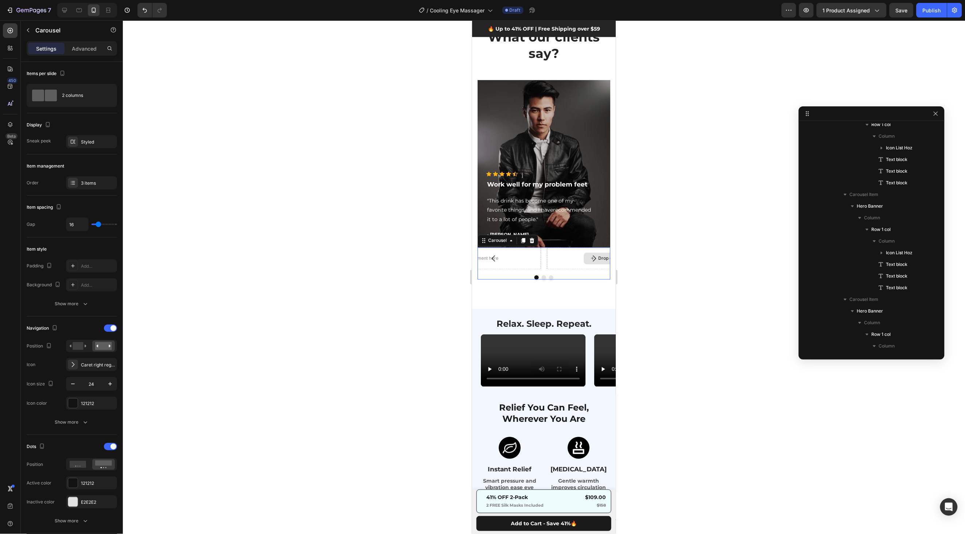
scroll to position [343, 0]
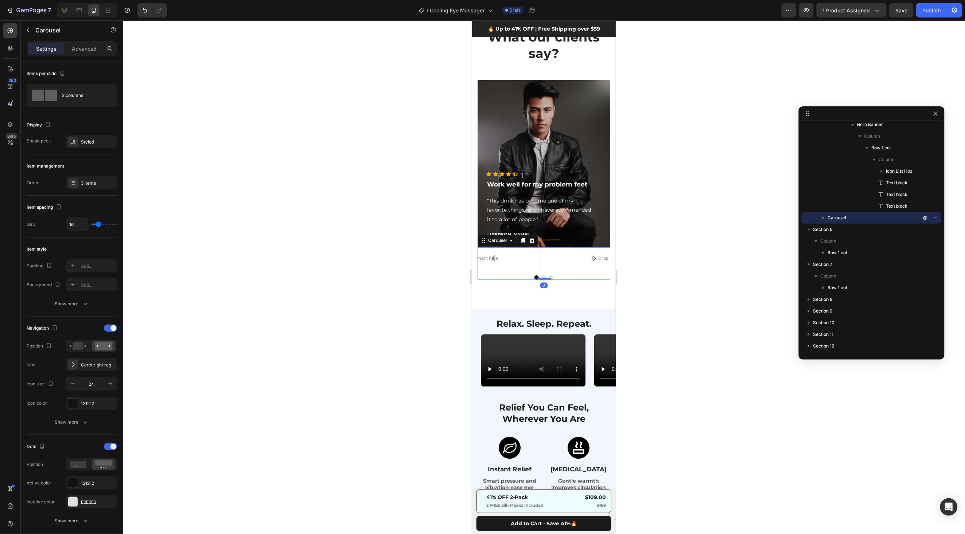
click at [490, 257] on icon "Carousel Back Arrow" at bounding box center [493, 258] width 9 height 9
click at [82, 47] on p "Advanced" at bounding box center [84, 49] width 25 height 8
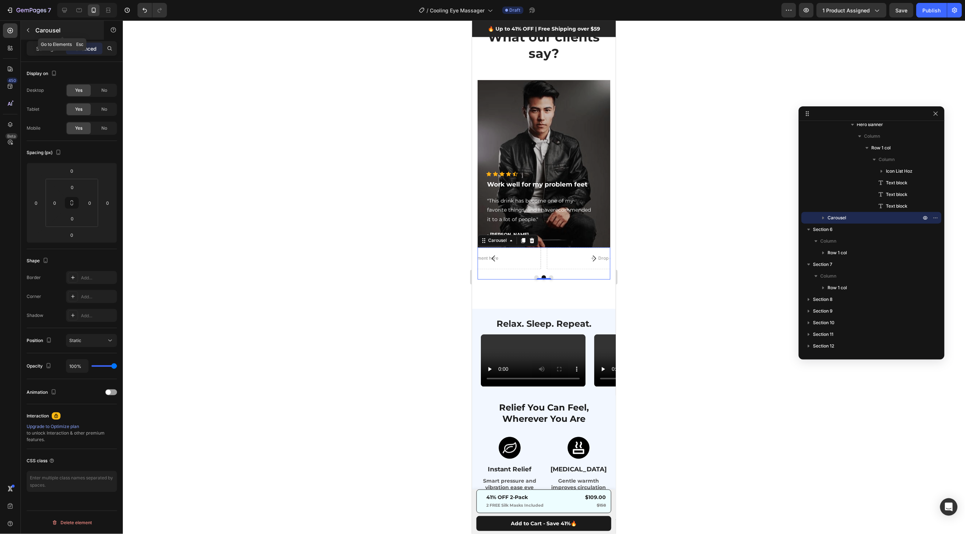
click at [30, 30] on button "button" at bounding box center [28, 30] width 12 height 12
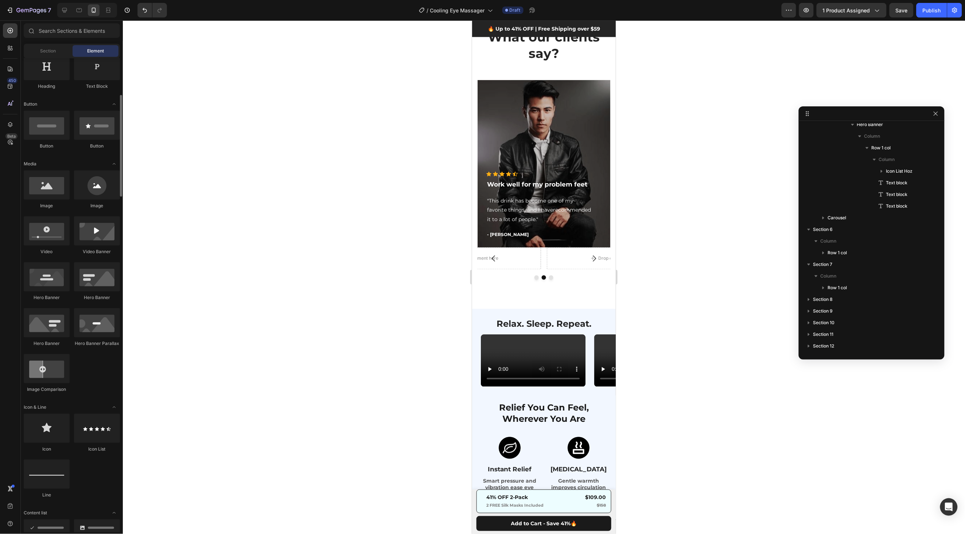
scroll to position [163, 0]
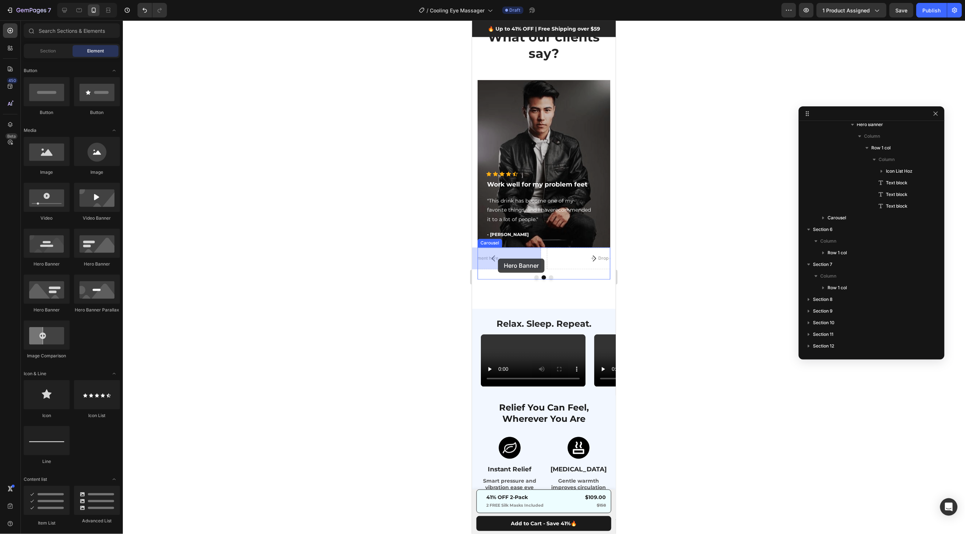
drag, startPoint x: 507, startPoint y: 263, endPoint x: 497, endPoint y: 258, distance: 11.6
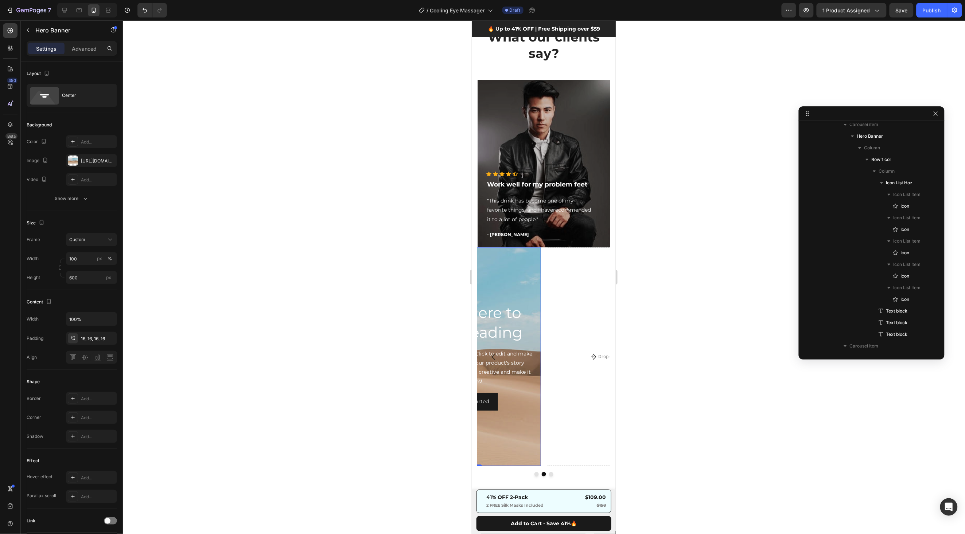
scroll to position [720, 0]
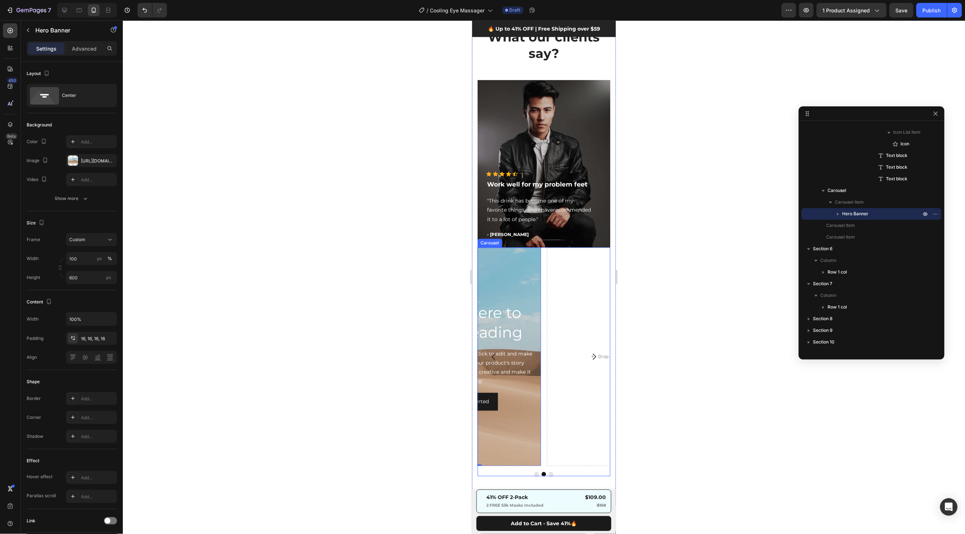
click at [590, 365] on button "Carousel Next Arrow" at bounding box center [594, 357] width 20 height 20
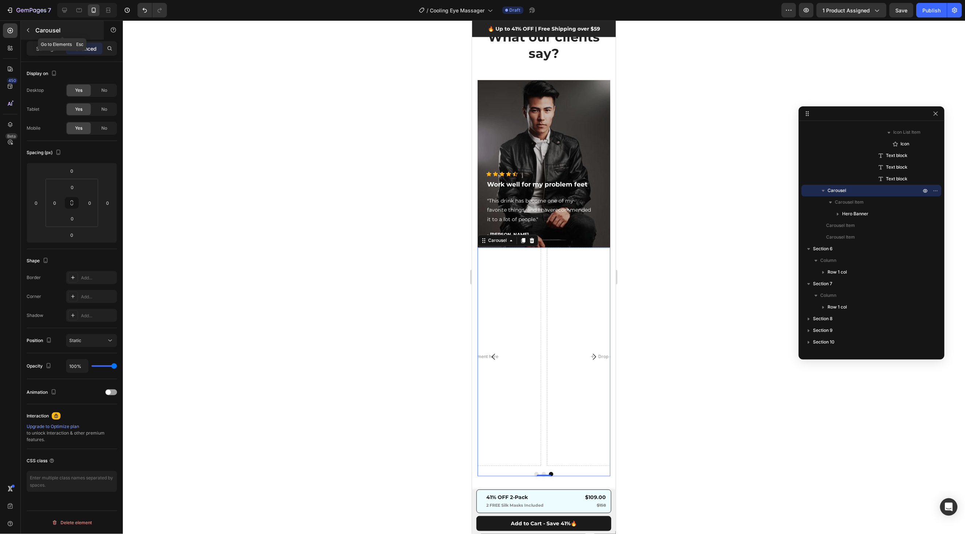
click at [32, 31] on button "button" at bounding box center [28, 30] width 12 height 12
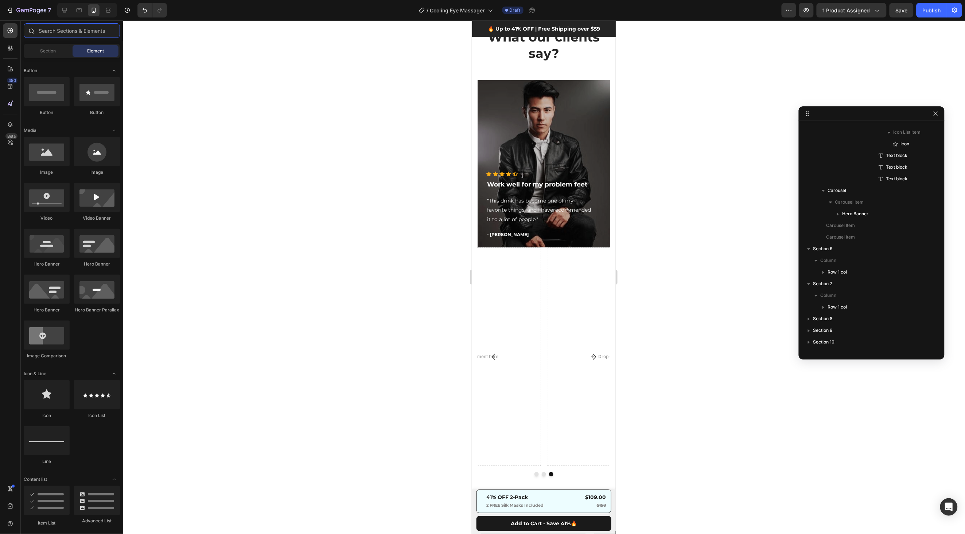
click at [95, 37] on input "text" at bounding box center [72, 30] width 96 height 15
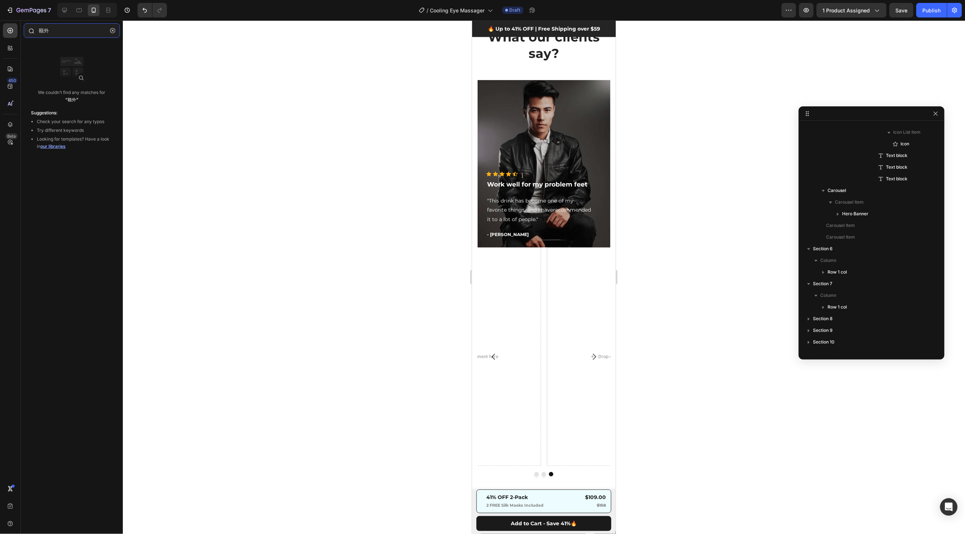
type input "额"
type input "review"
click at [41, 51] on div "Sections(0)" at bounding box center [39, 48] width 30 height 9
click at [64, 46] on p "Elements(3)" at bounding box center [71, 48] width 24 height 6
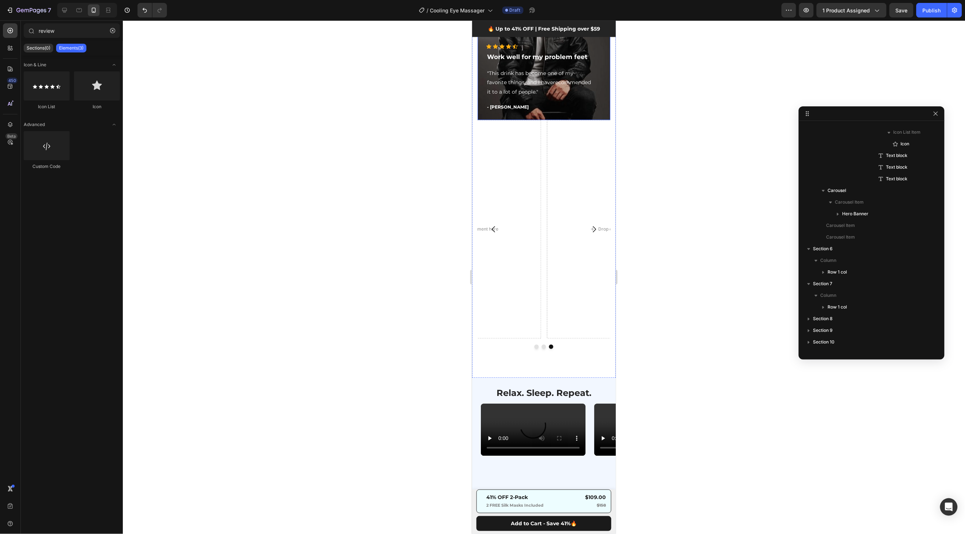
scroll to position [595, 0]
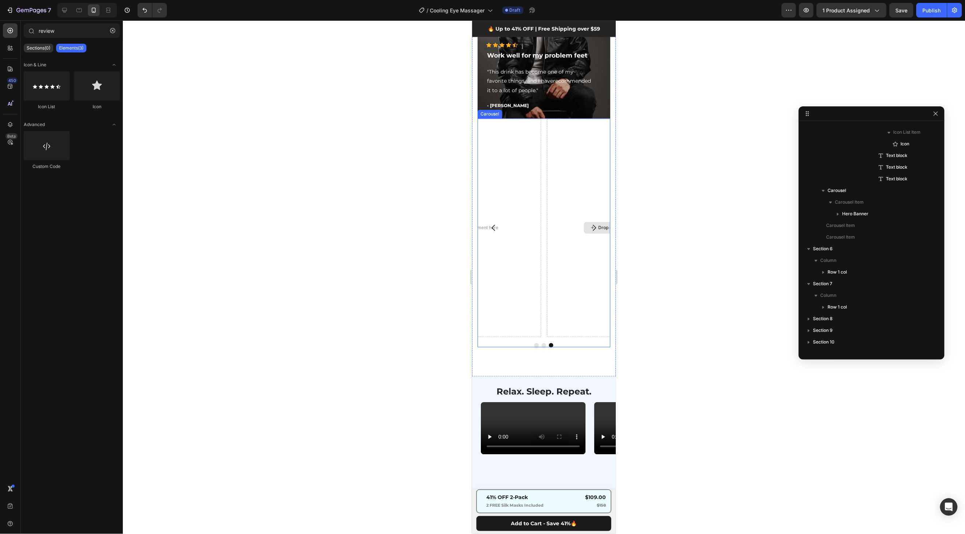
click at [576, 222] on div "Drop element here" at bounding box center [612, 227] width 133 height 219
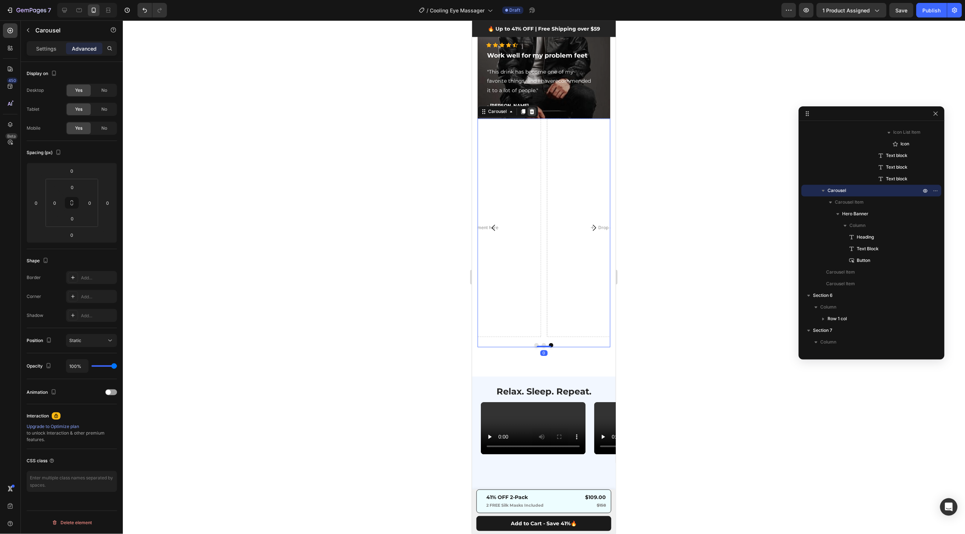
click at [532, 112] on icon at bounding box center [531, 111] width 5 height 5
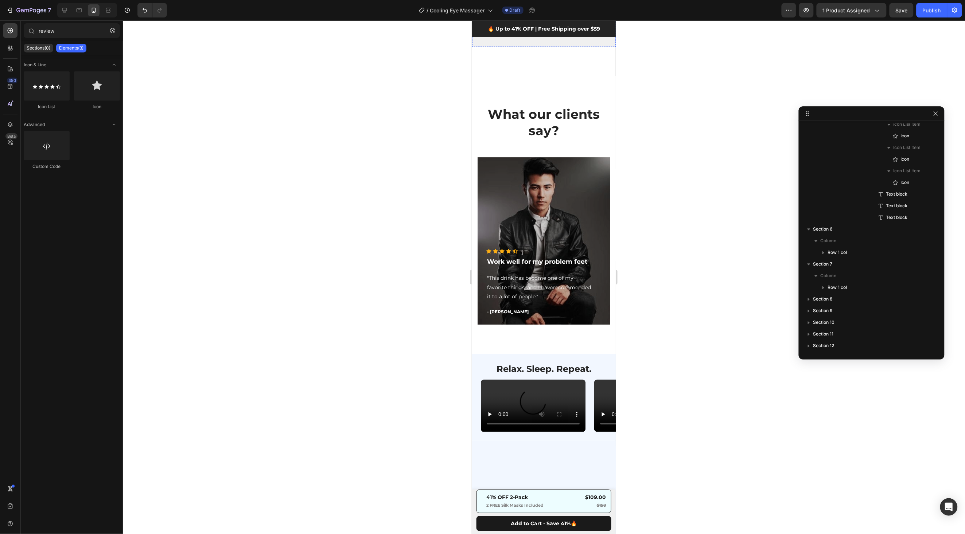
scroll to position [408, 0]
